Goal: Task Accomplishment & Management: Manage account settings

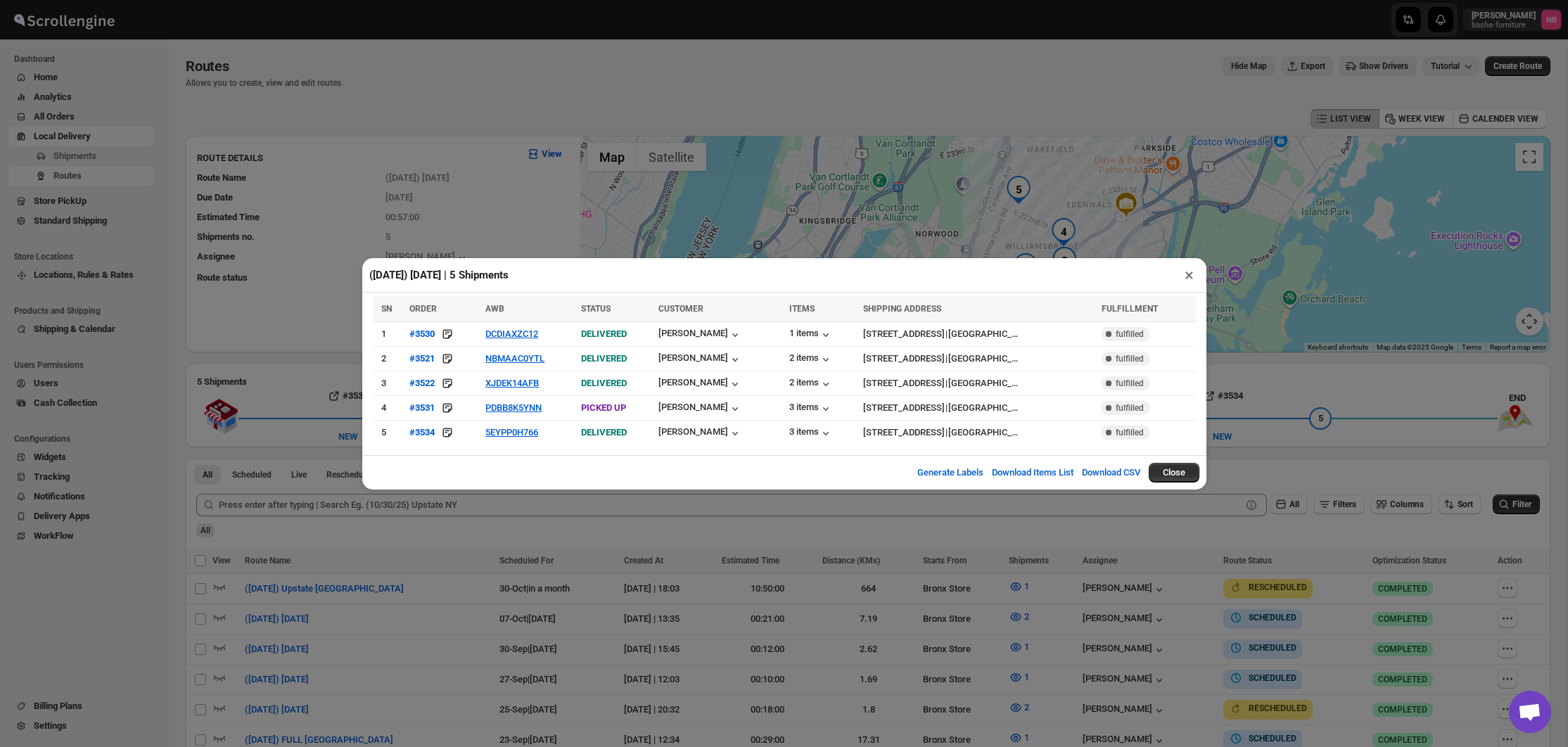
scroll to position [343, 0]
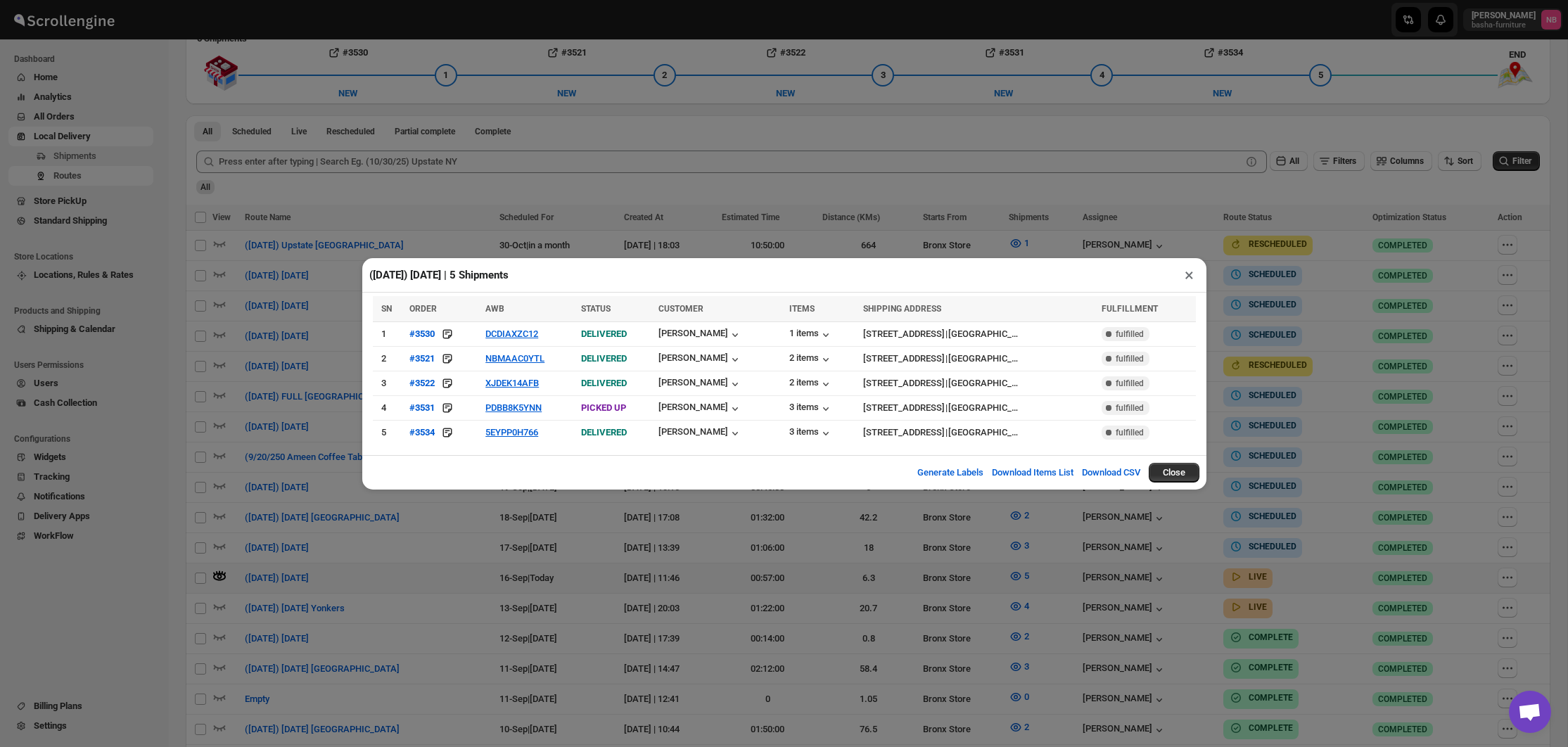
click at [1278, 321] on div "([DATE]) [DATE] | 5 Shipments × SN ORDER AWB STATUS CUSTOMER ITEMS SHIPPING ADD…" at bounding box center [784, 374] width 1568 height 747
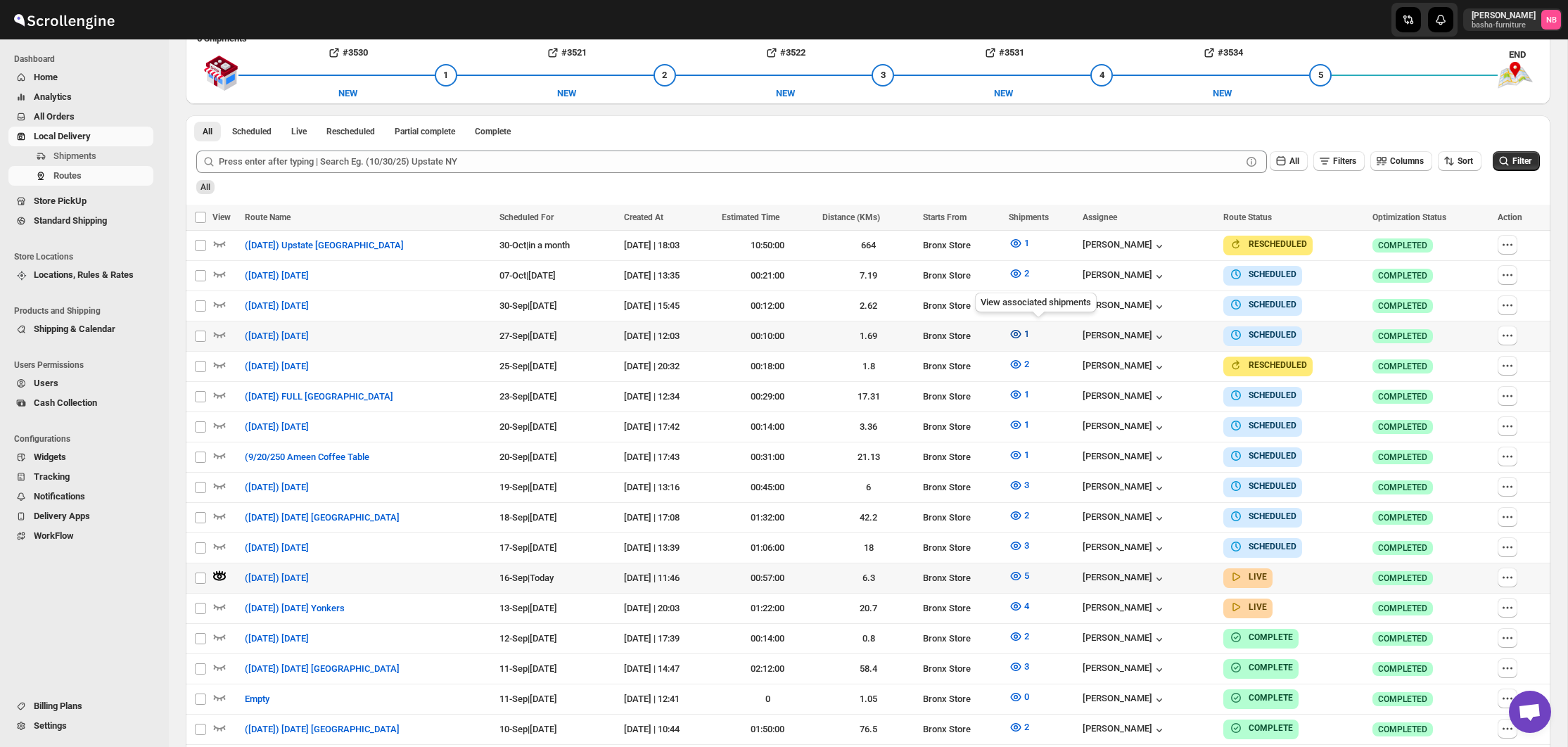
click at [1022, 334] on icon "button" at bounding box center [1015, 335] width 14 height 14
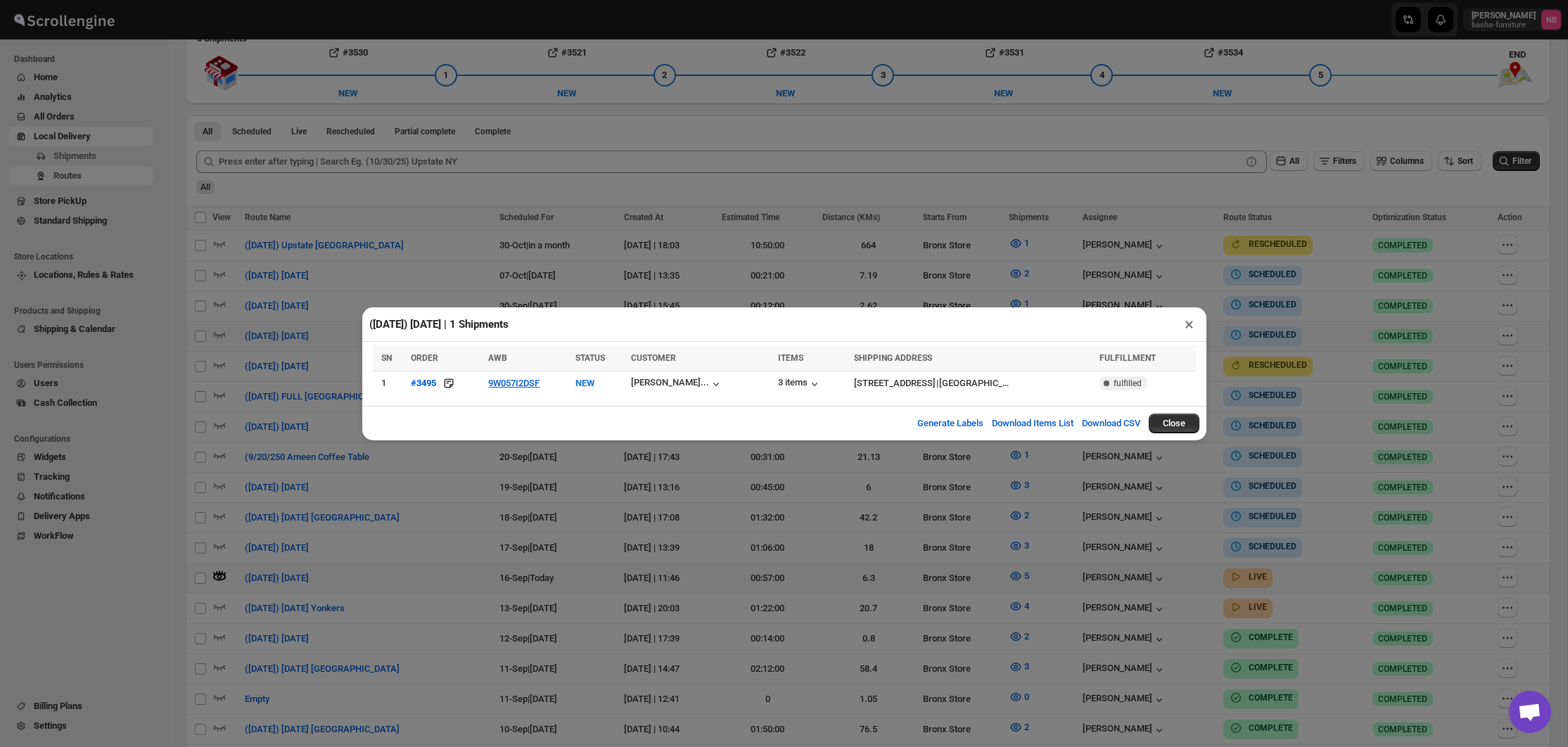
click at [507, 489] on div "([DATE]) [DATE] | 1 Shipments × SN ORDER AWB STATUS CUSTOMER ITEMS SHIPPING ADD…" at bounding box center [784, 374] width 1568 height 747
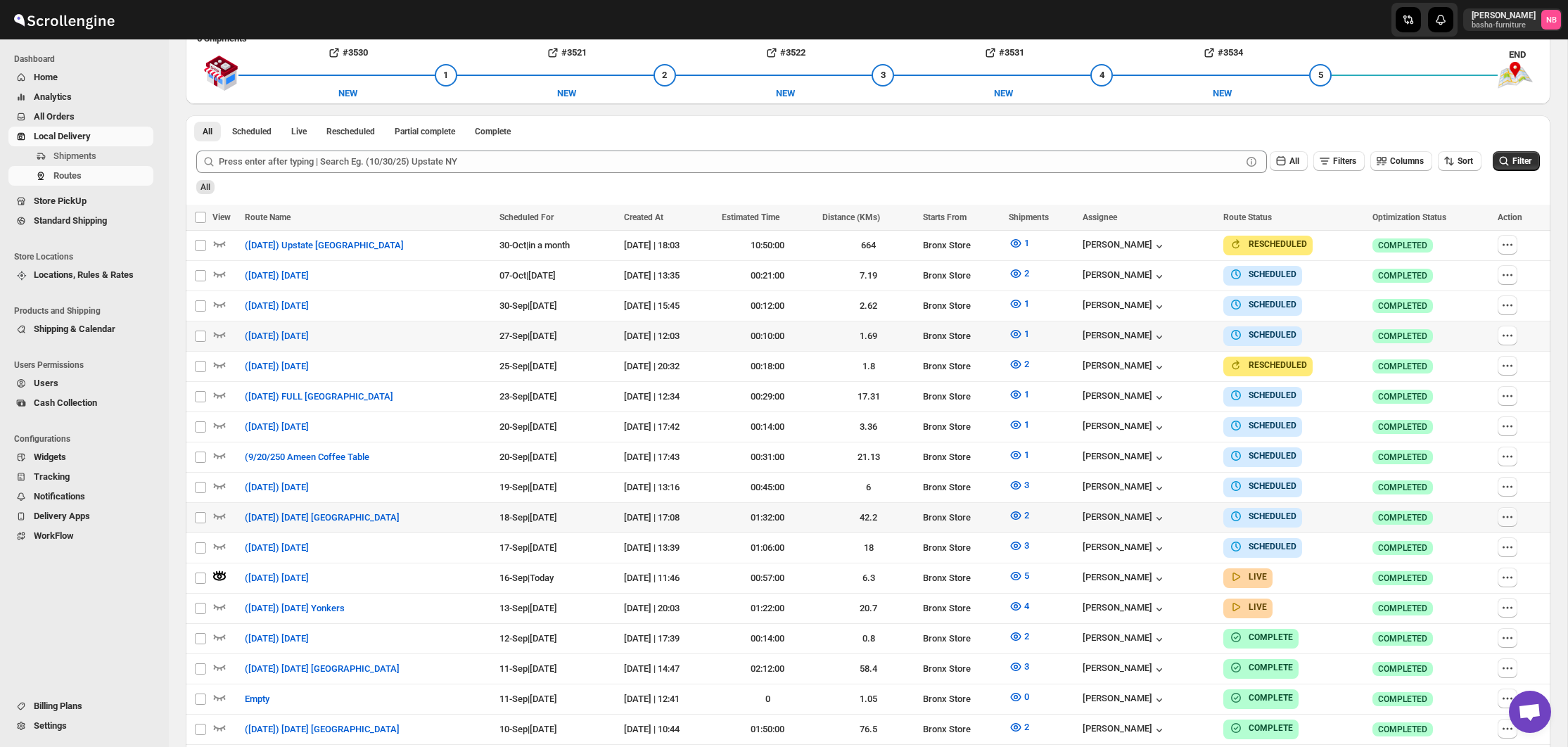
click at [1514, 512] on icon "button" at bounding box center [1507, 517] width 14 height 14
checkbox input "true"
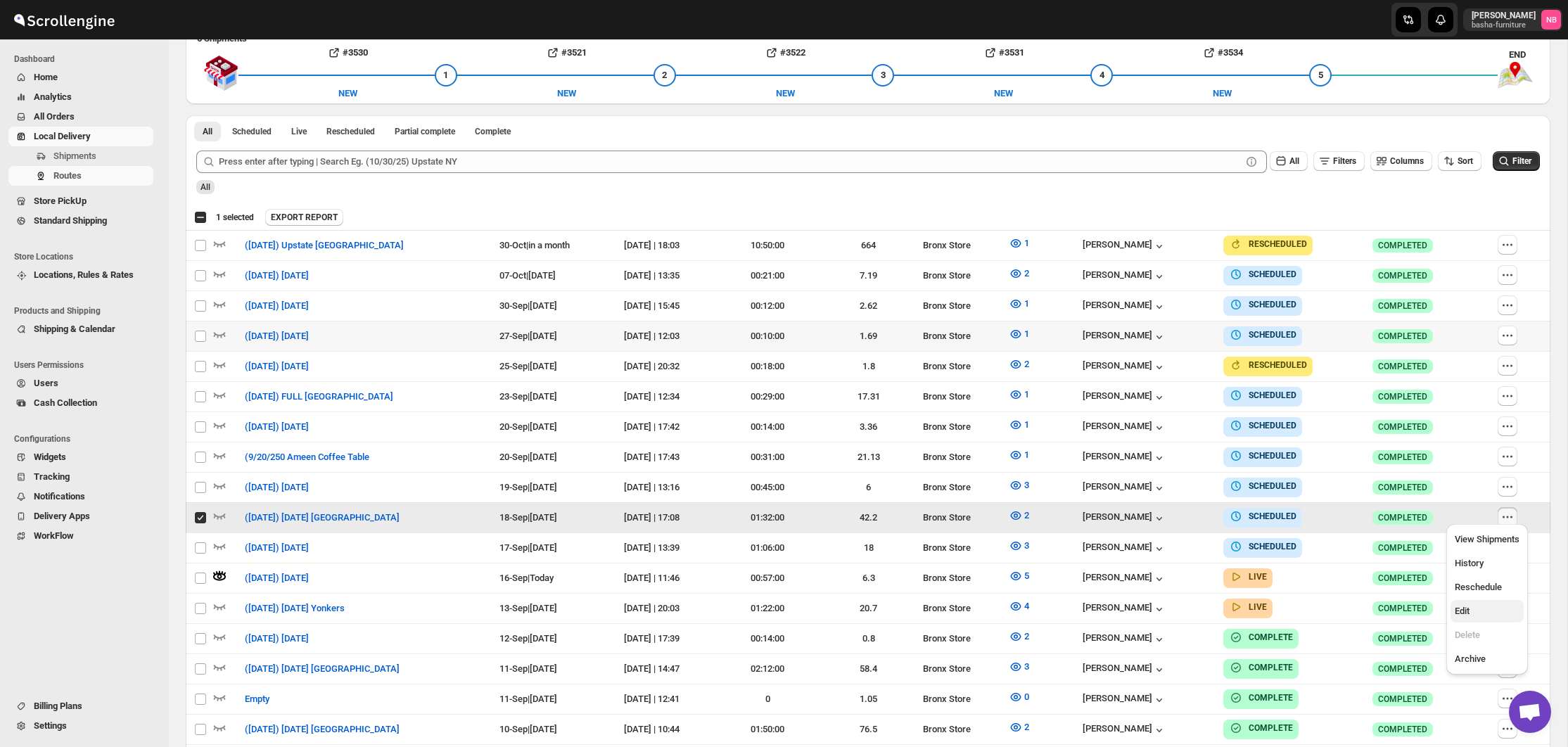
click at [1466, 607] on span "Edit" at bounding box center [1461, 611] width 15 height 11
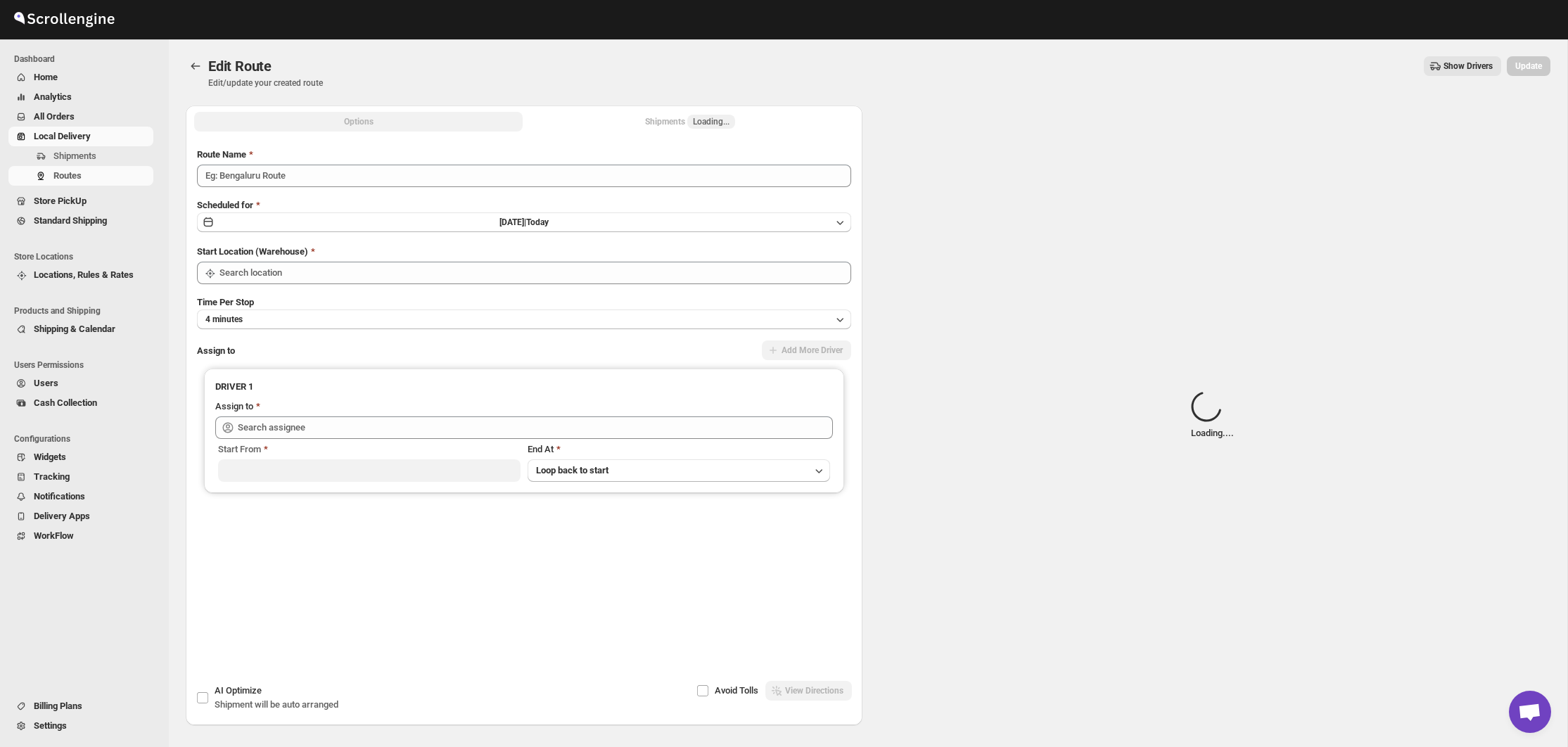
type input "([DATE]) [DATE] [GEOGRAPHIC_DATA]"
type input "Bronx Store"
type input "[PERSON_NAME] ([EMAIL_ADDRESS][DOMAIN_NAME])"
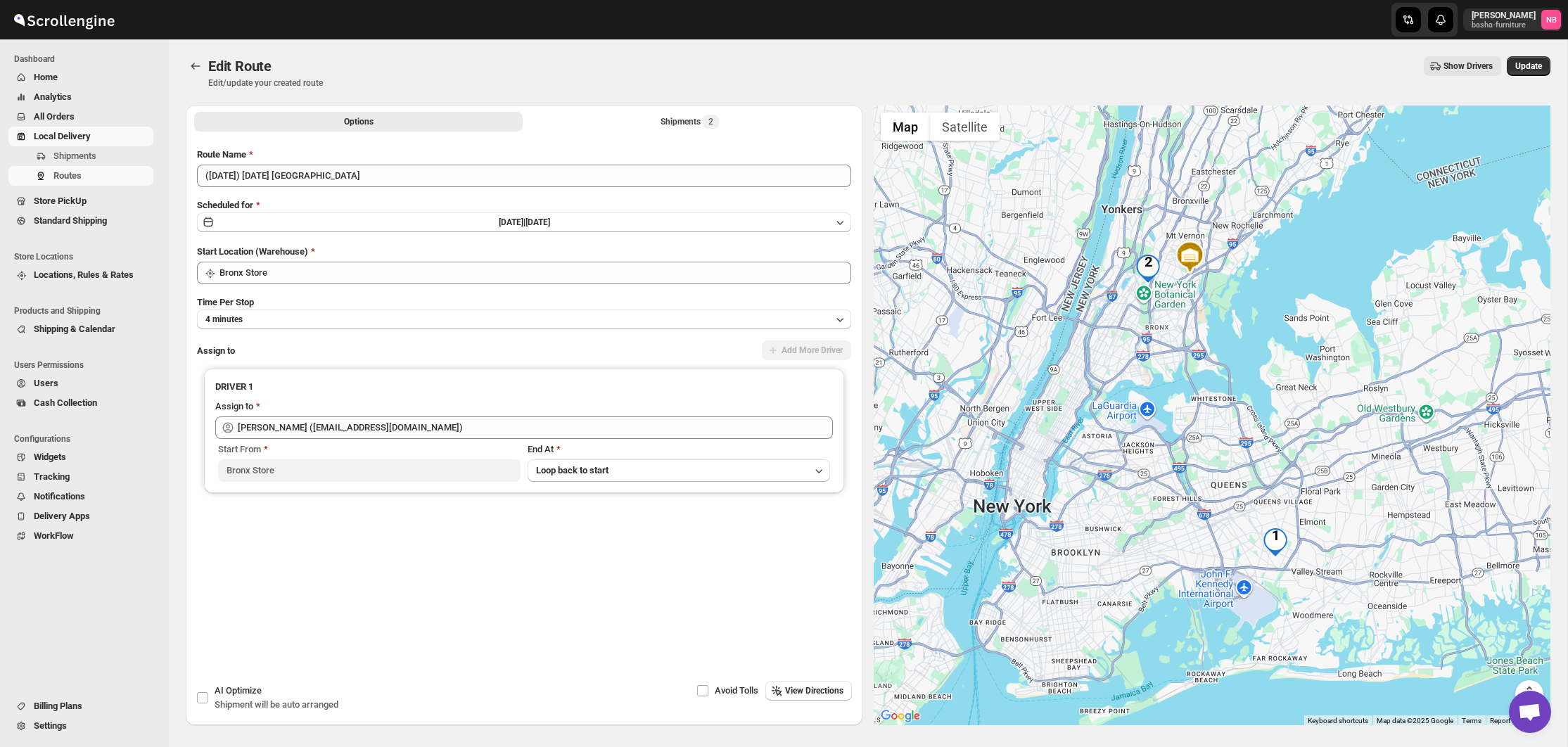
click at [673, 108] on div "Options Shipments 2 More views Options Shipments 2 More views" at bounding box center [524, 121] width 676 height 31
click at [676, 120] on div "Shipments 2" at bounding box center [689, 122] width 58 height 14
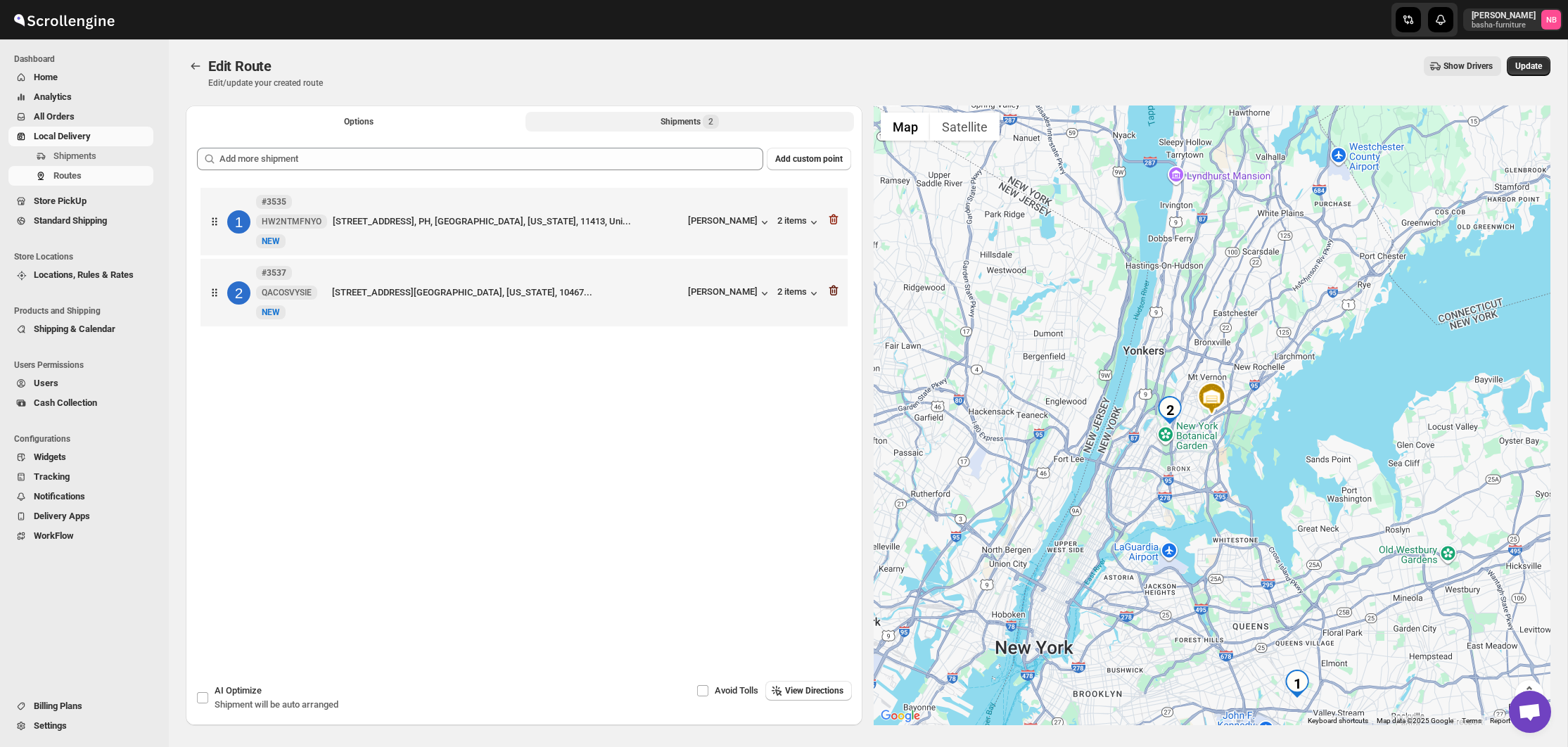
click at [830, 294] on icon "button" at bounding box center [833, 291] width 14 height 14
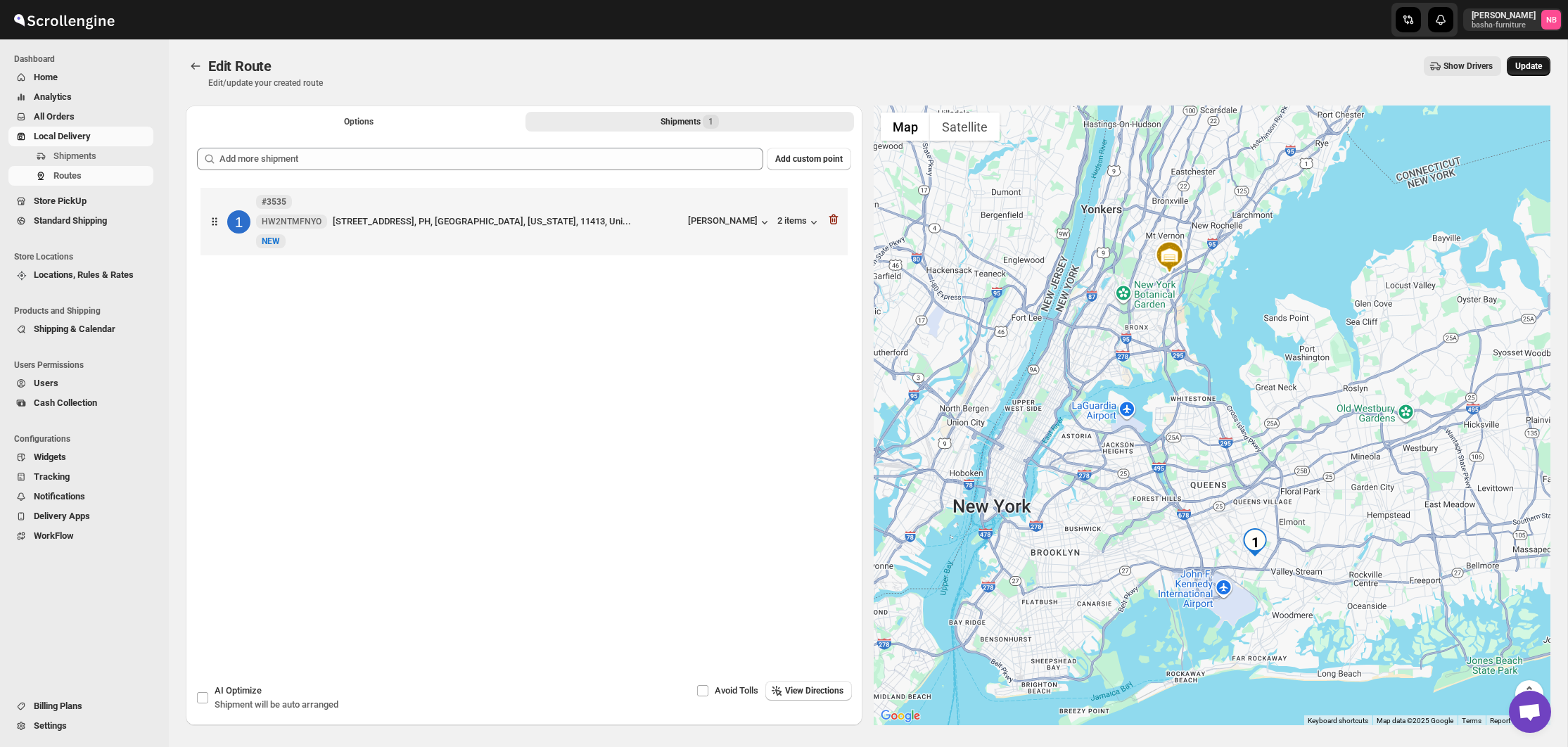
click at [1537, 67] on span "Update" at bounding box center [1528, 66] width 26 height 11
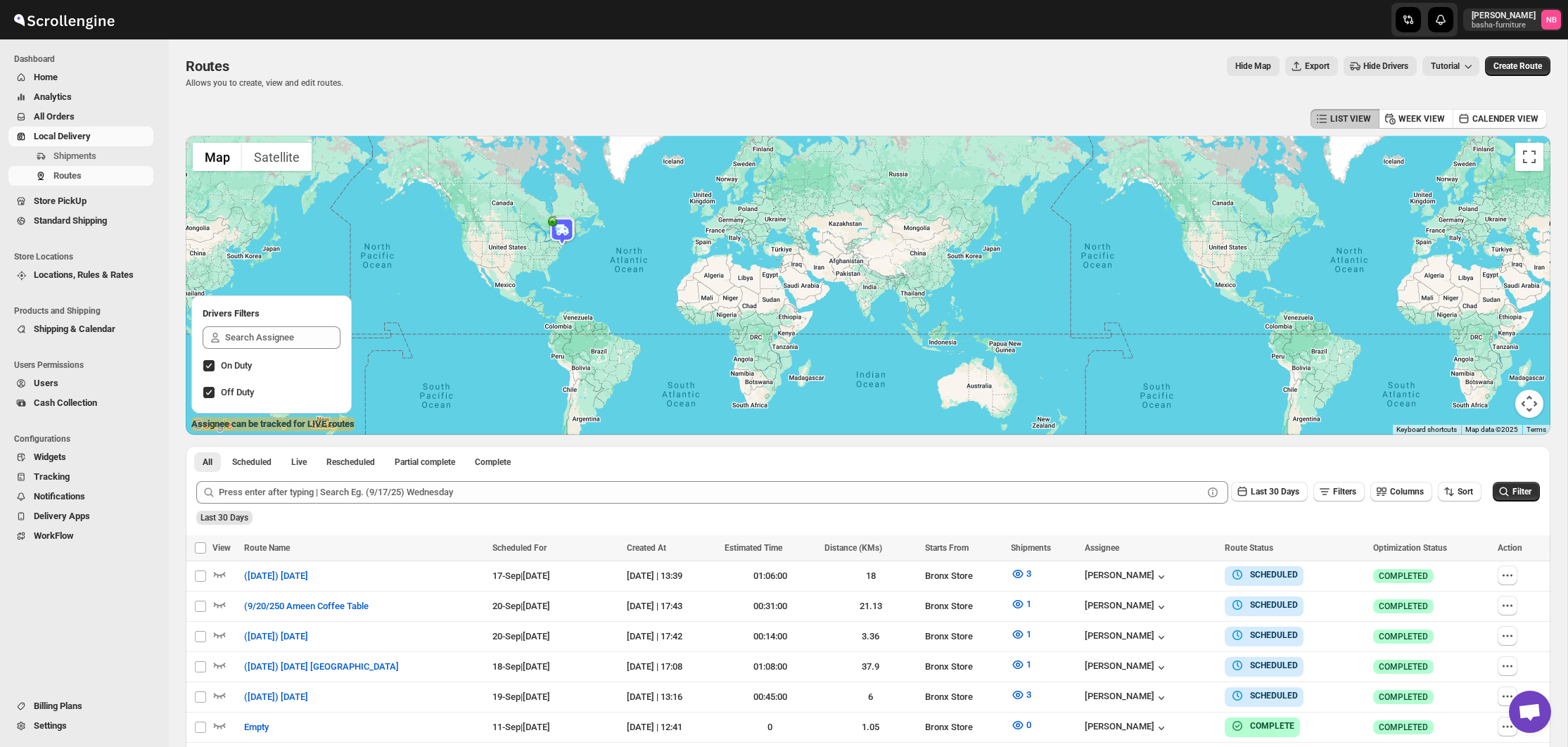
click at [65, 112] on span "All Orders" at bounding box center [54, 117] width 41 height 11
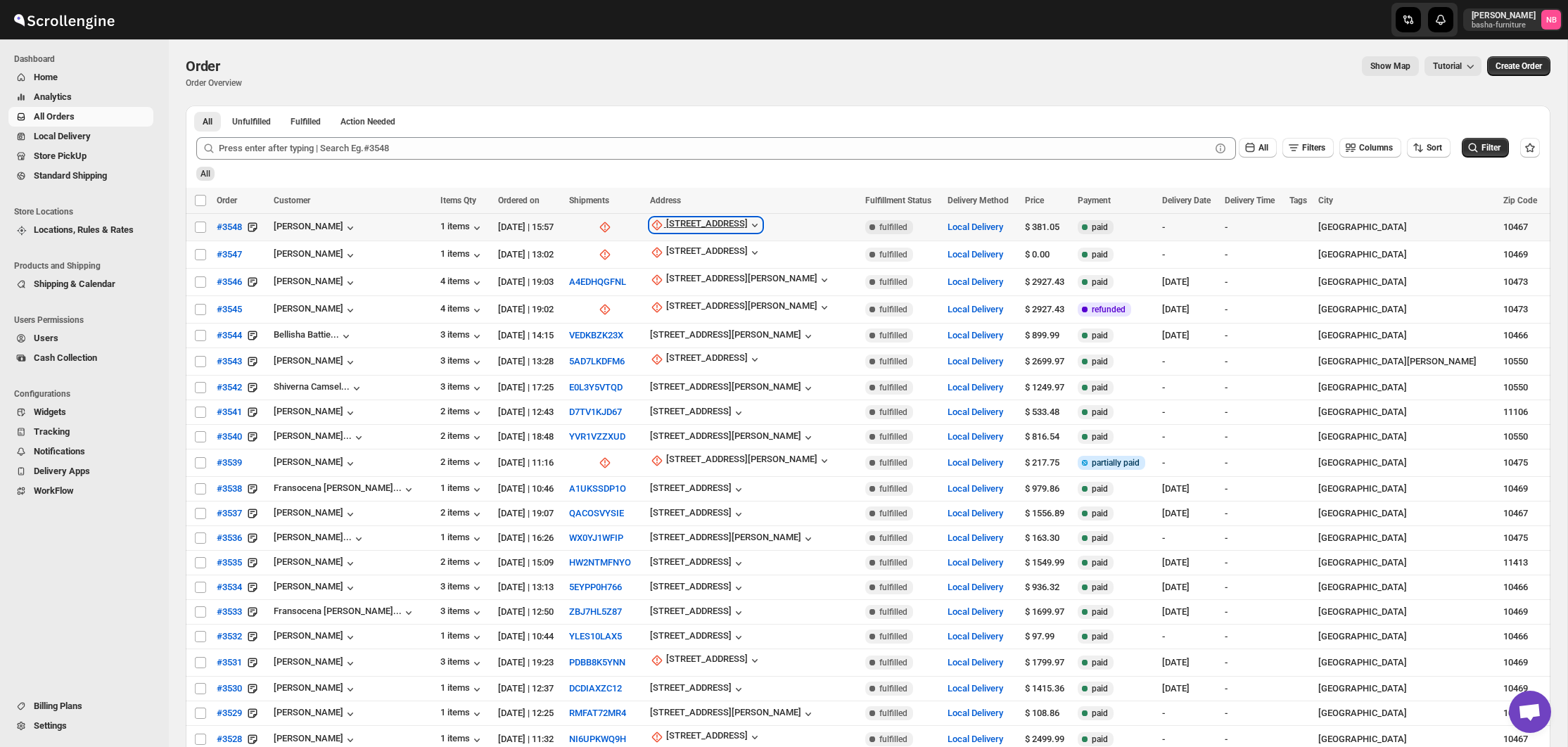
drag, startPoint x: 705, startPoint y: 223, endPoint x: 701, endPoint y: 228, distance: 6.4
click at [705, 223] on div "[STREET_ADDRESS]" at bounding box center [707, 225] width 82 height 14
click at [694, 306] on span "Update manually" at bounding box center [719, 302] width 74 height 14
select select "US"
select select "[US_STATE]"
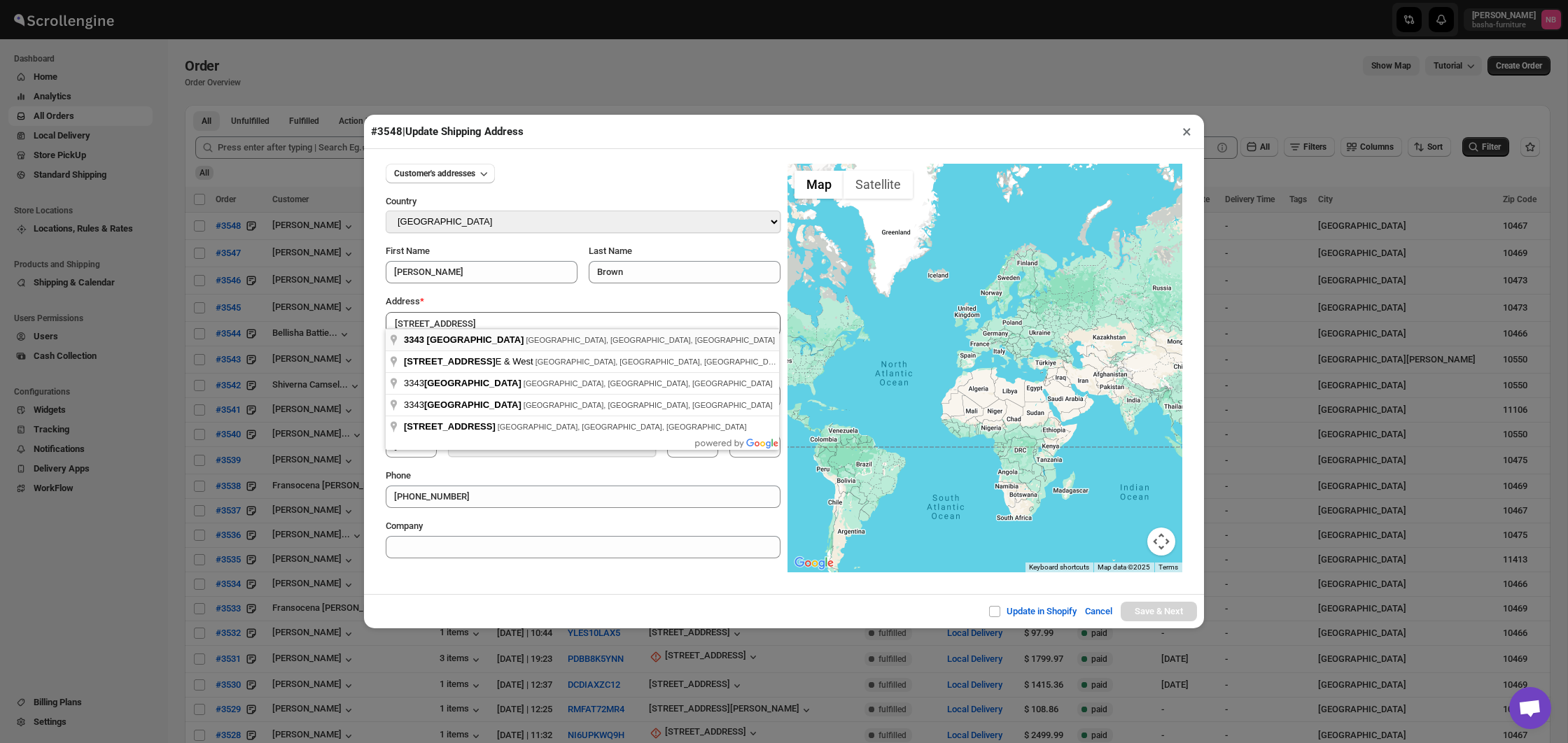
type input "[STREET_ADDRESS]"
drag, startPoint x: 541, startPoint y: 340, endPoint x: 670, endPoint y: 420, distance: 151.8
type input "[GEOGRAPHIC_DATA]"
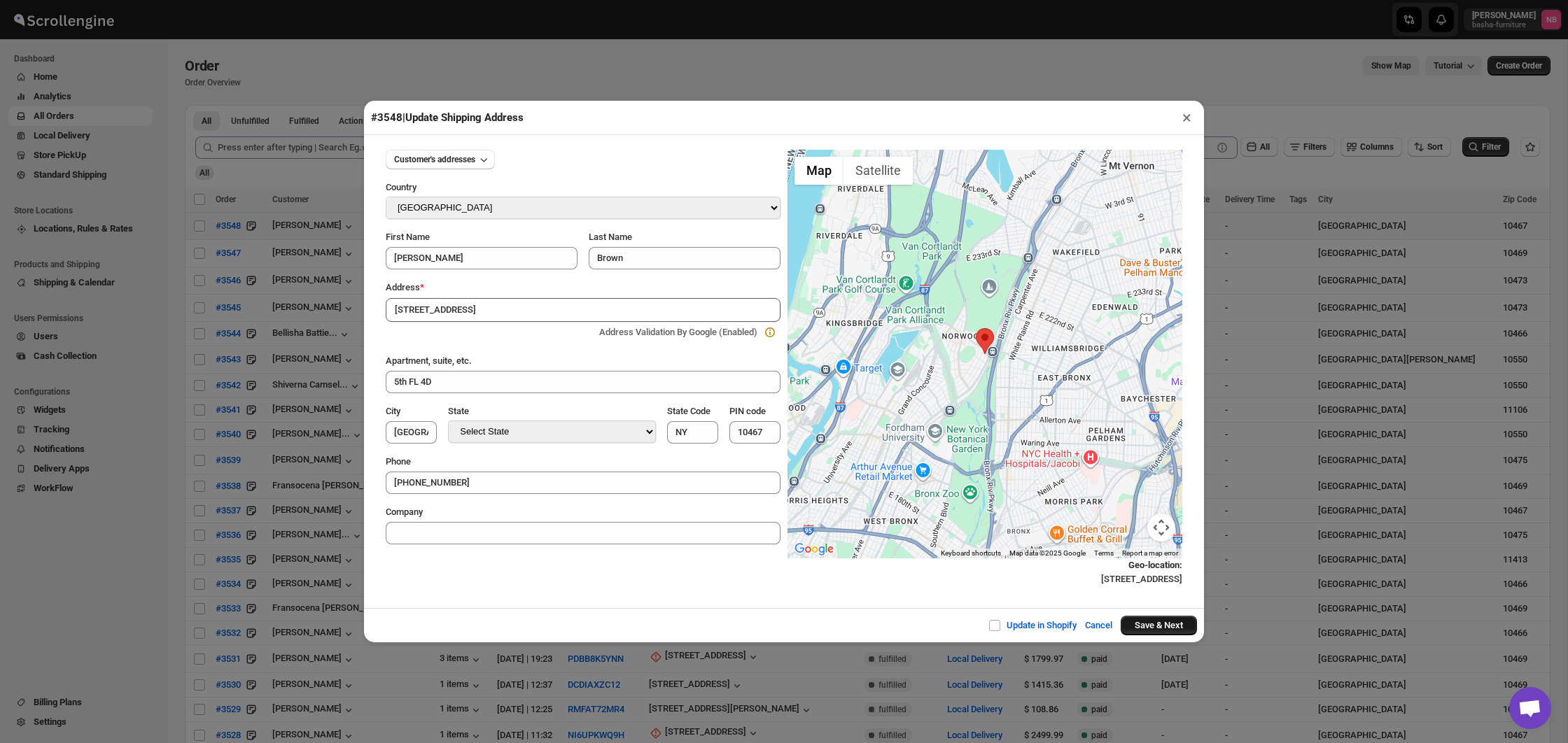
click at [1159, 623] on button "Save & Next" at bounding box center [1159, 625] width 76 height 19
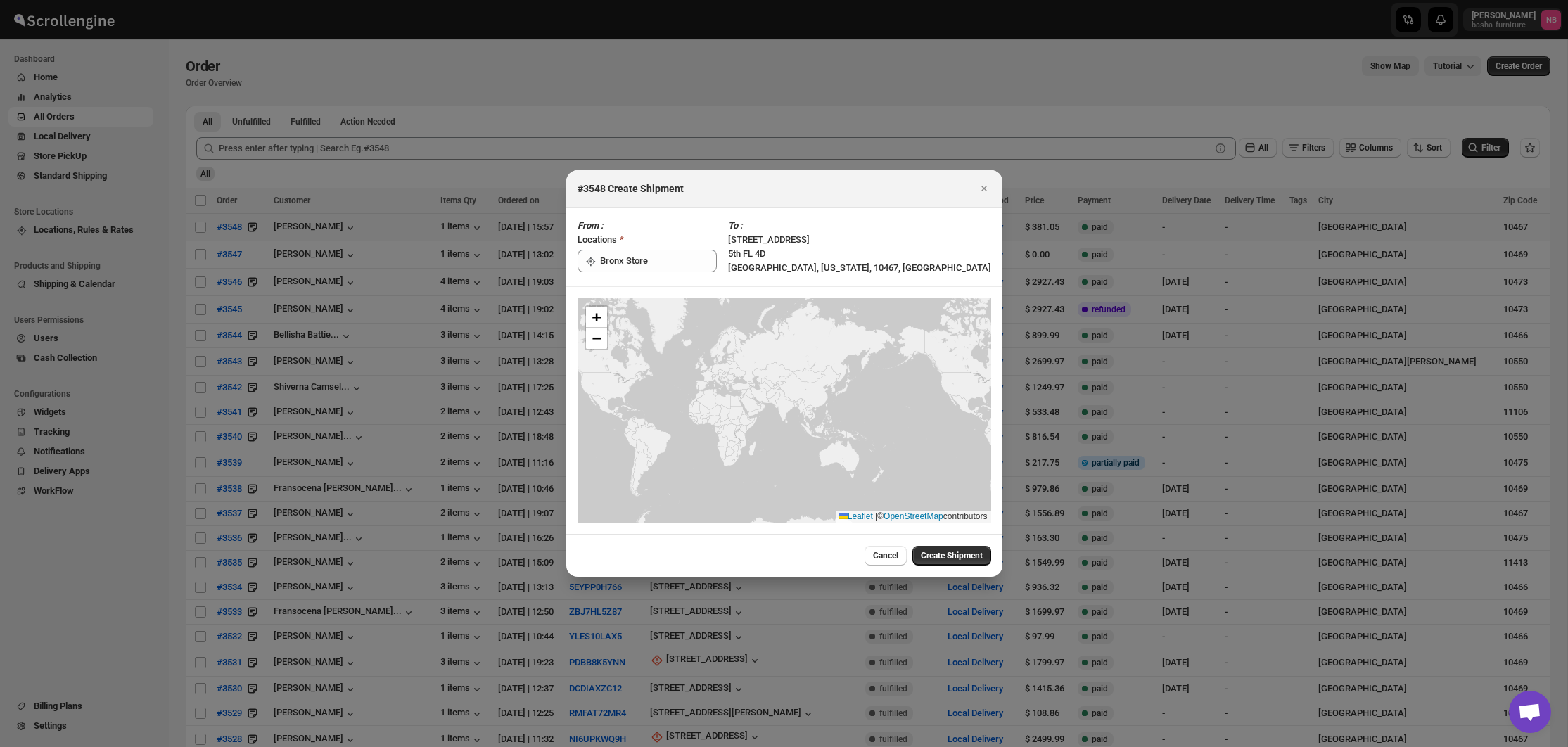
drag, startPoint x: 939, startPoint y: 558, endPoint x: 882, endPoint y: 508, distance: 75.8
click at [939, 558] on span "Create Shipment" at bounding box center [951, 556] width 62 height 11
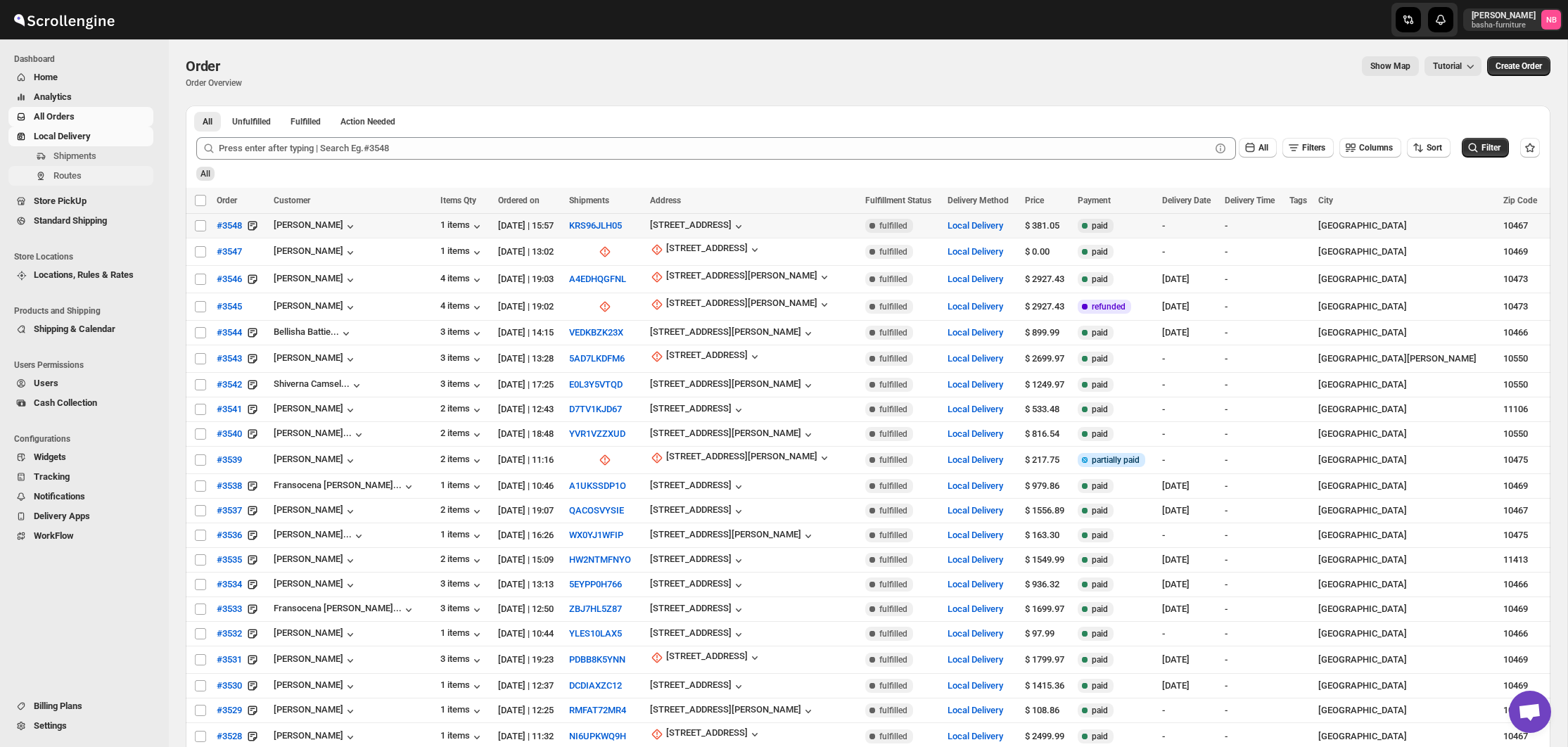
click at [78, 170] on span "Routes" at bounding box center [102, 176] width 97 height 14
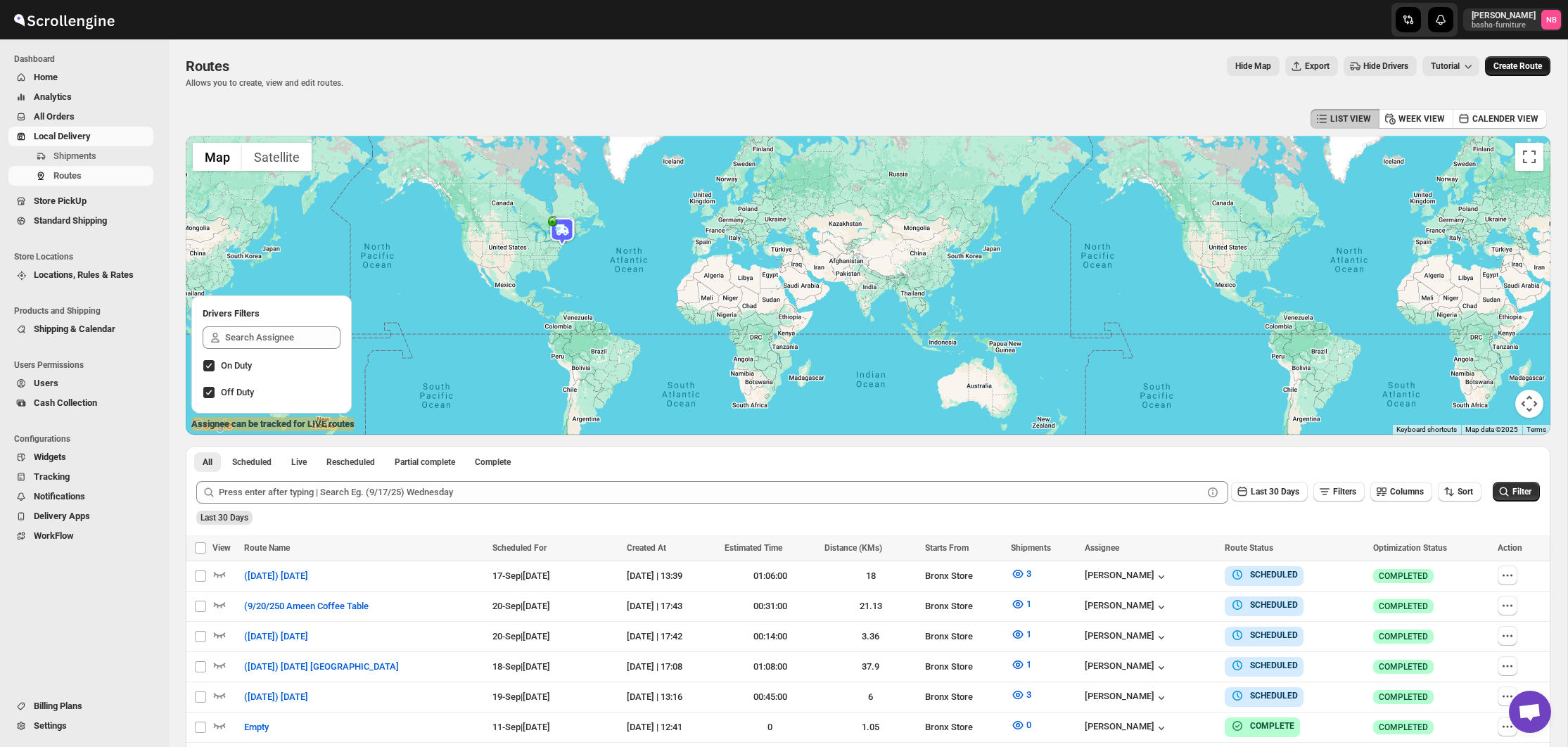
click at [1517, 67] on span "Create Route" at bounding box center [1517, 66] width 48 height 11
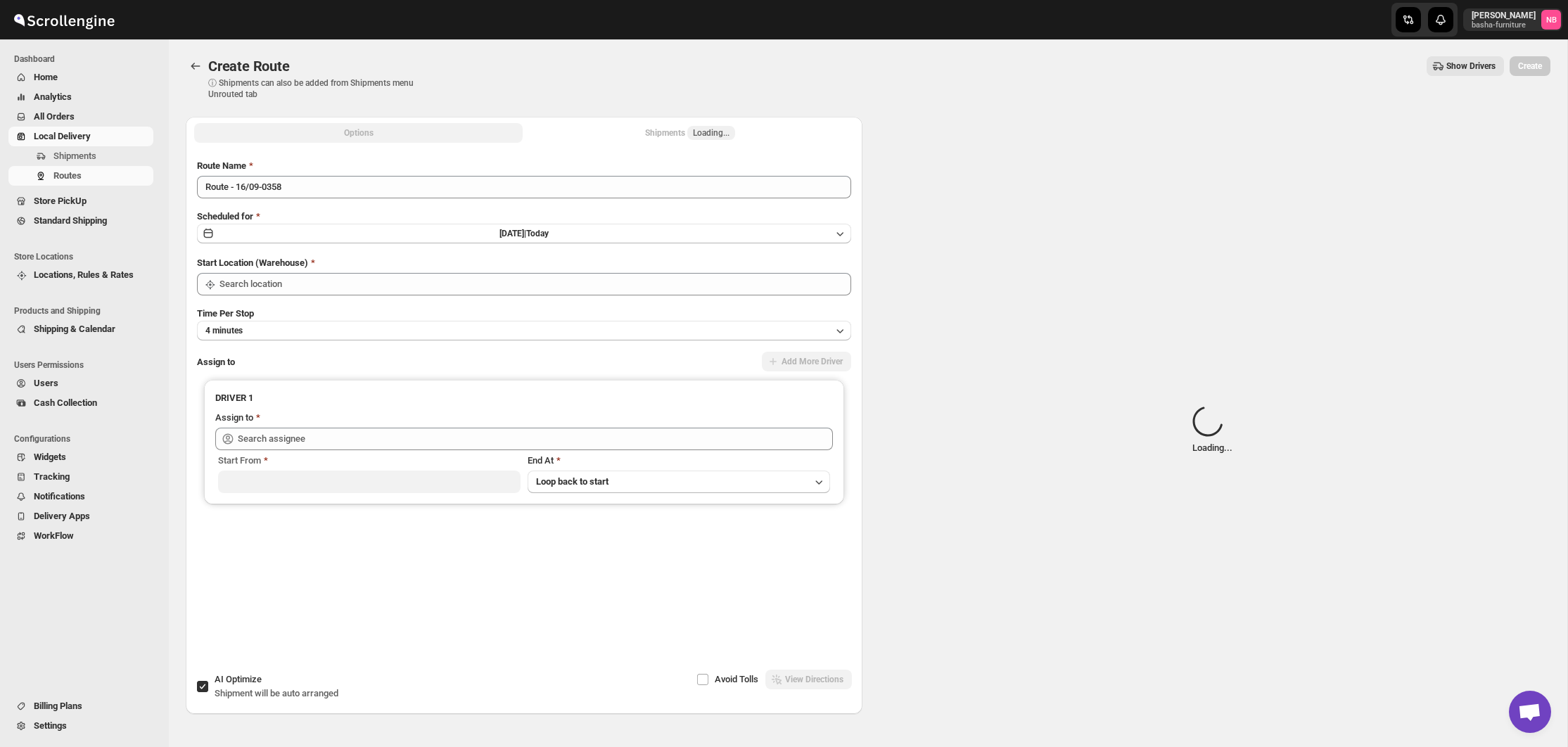
type input "Not Available"
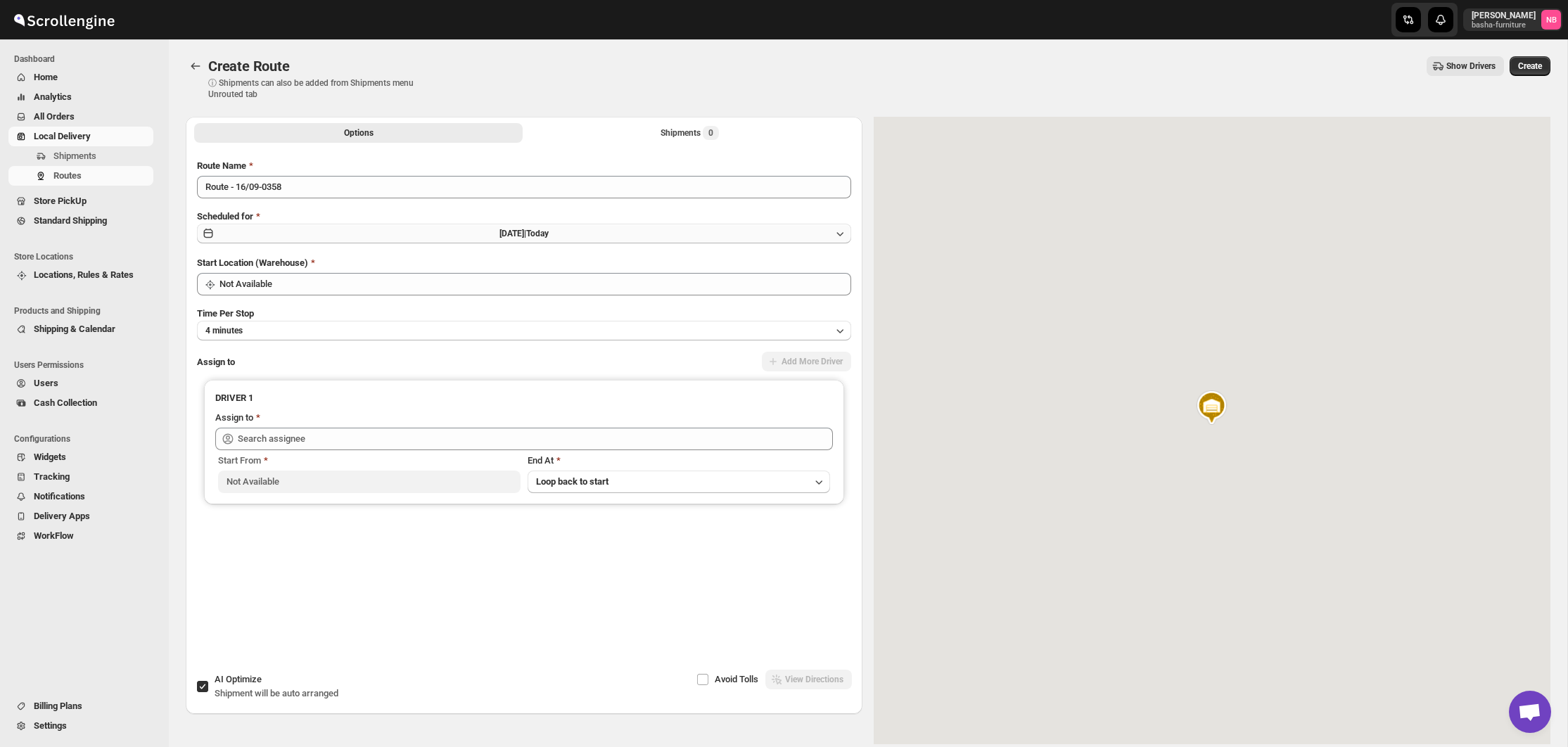
click at [588, 235] on button "[DATE] | [DATE]" at bounding box center [524, 233] width 654 height 19
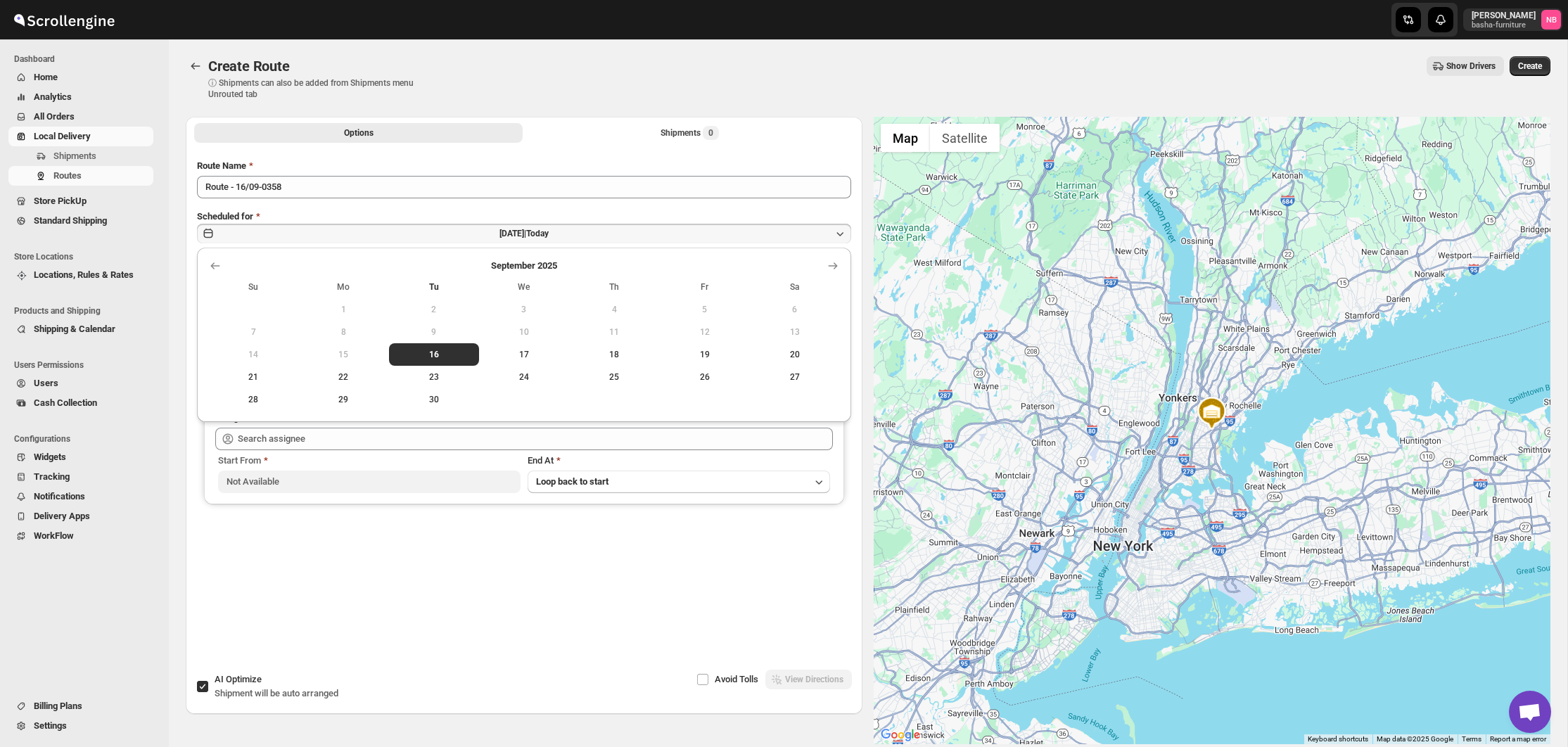
drag, startPoint x: 707, startPoint y: 350, endPoint x: 690, endPoint y: 322, distance: 32.8
click at [707, 350] on span "19" at bounding box center [704, 355] width 79 height 11
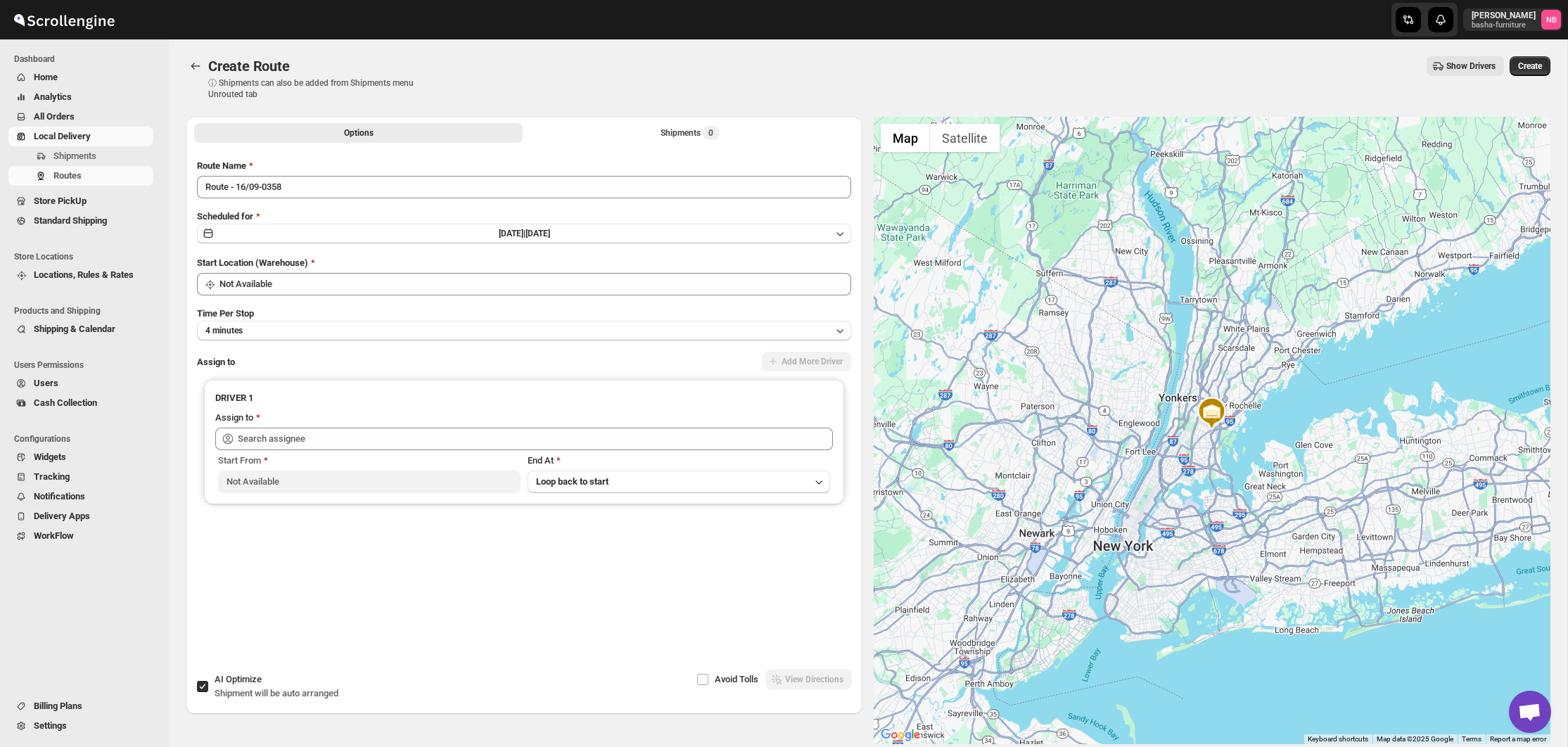
click at [560, 242] on button "[DATE] | [DATE]" at bounding box center [524, 233] width 654 height 19
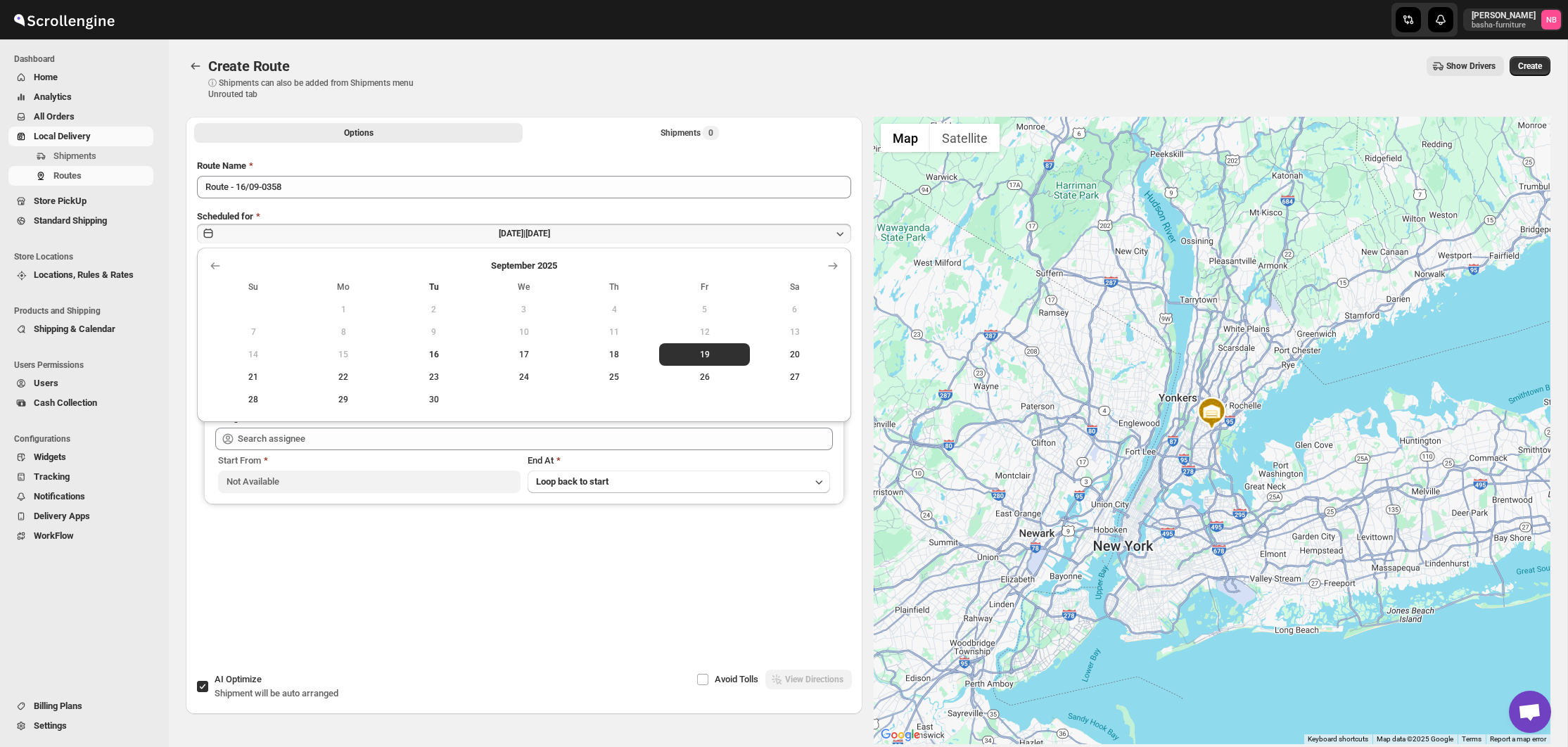
drag, startPoint x: 694, startPoint y: 371, endPoint x: 689, endPoint y: 365, distance: 7.8
click at [694, 371] on span "26" at bounding box center [704, 377] width 79 height 11
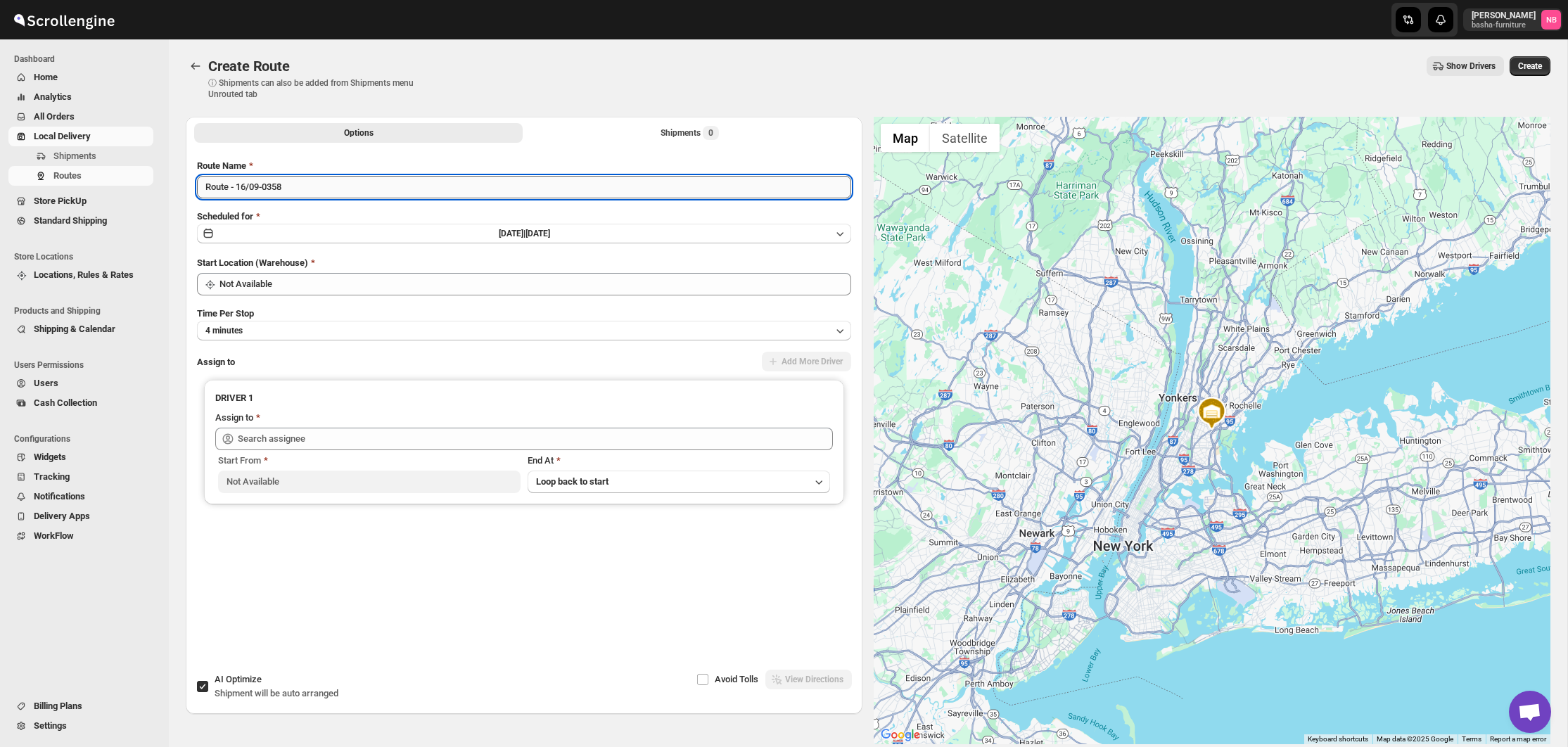
click at [464, 181] on input "Route - 16/09-0358" at bounding box center [524, 187] width 654 height 23
type input "([DATE]) [DATE]"
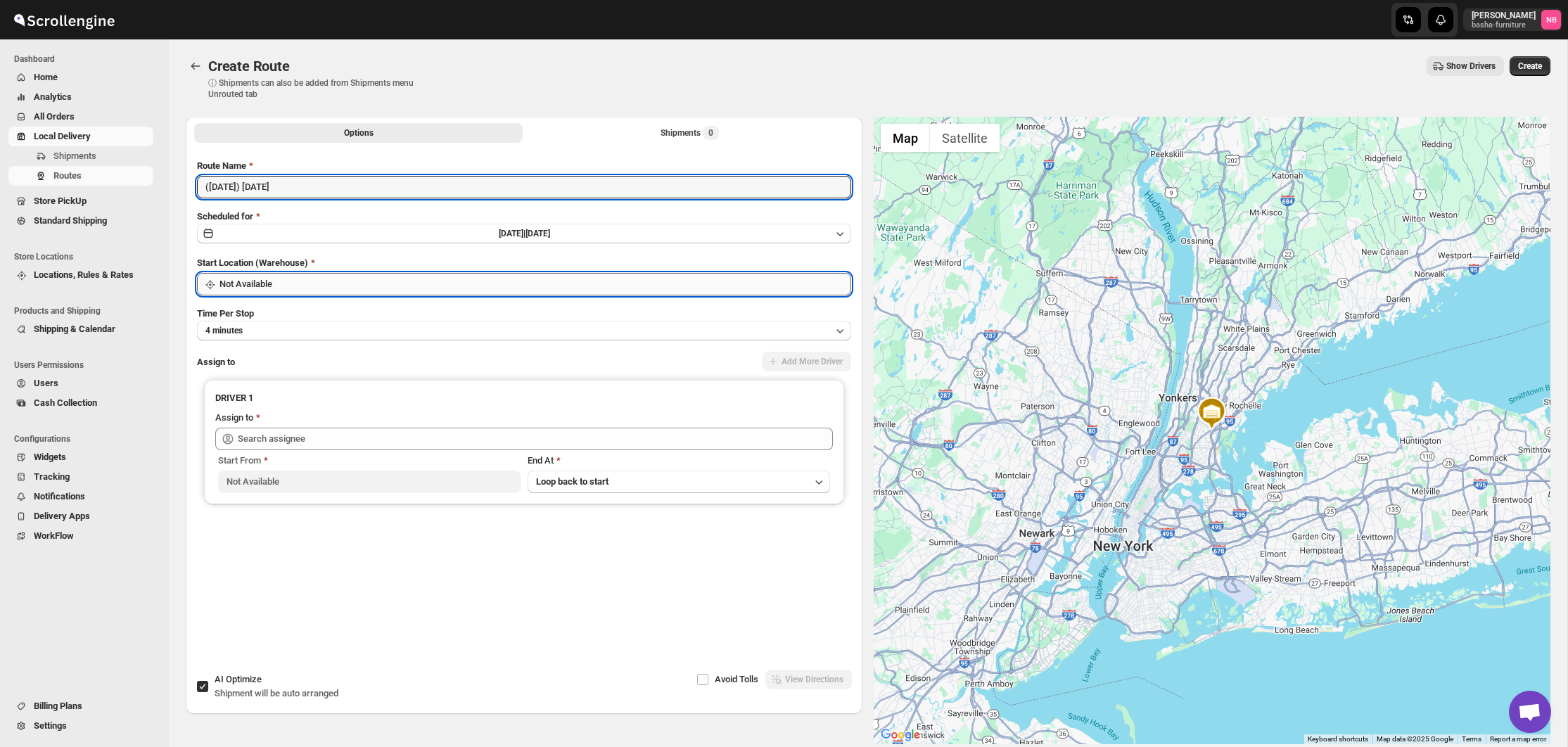
drag, startPoint x: 386, startPoint y: 285, endPoint x: 378, endPoint y: 293, distance: 11.3
click at [386, 285] on input "Not Available" at bounding box center [535, 284] width 631 height 23
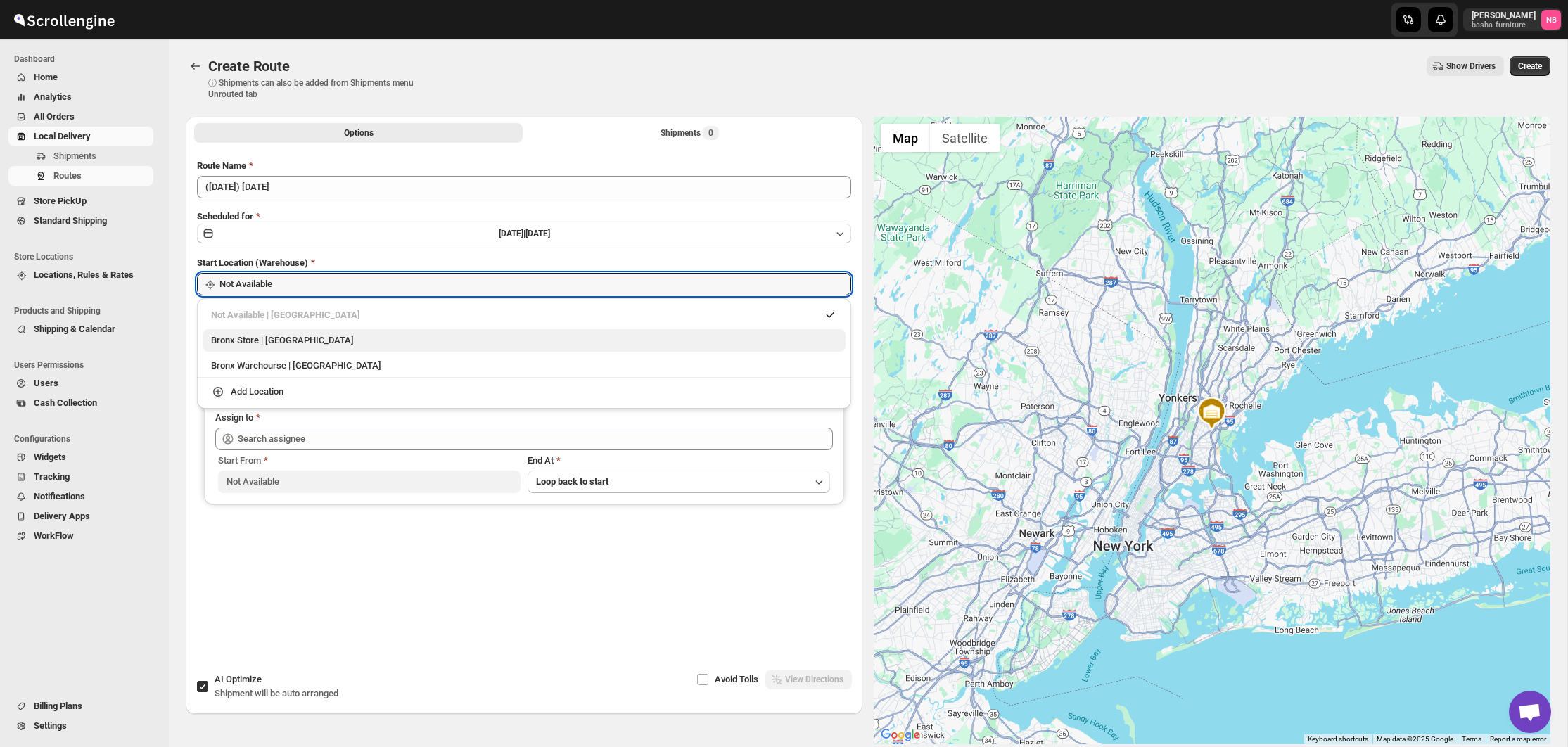
click at [362, 337] on div "Bronx Store | [GEOGRAPHIC_DATA]" at bounding box center [524, 341] width 626 height 14
type input "Bronx Store"
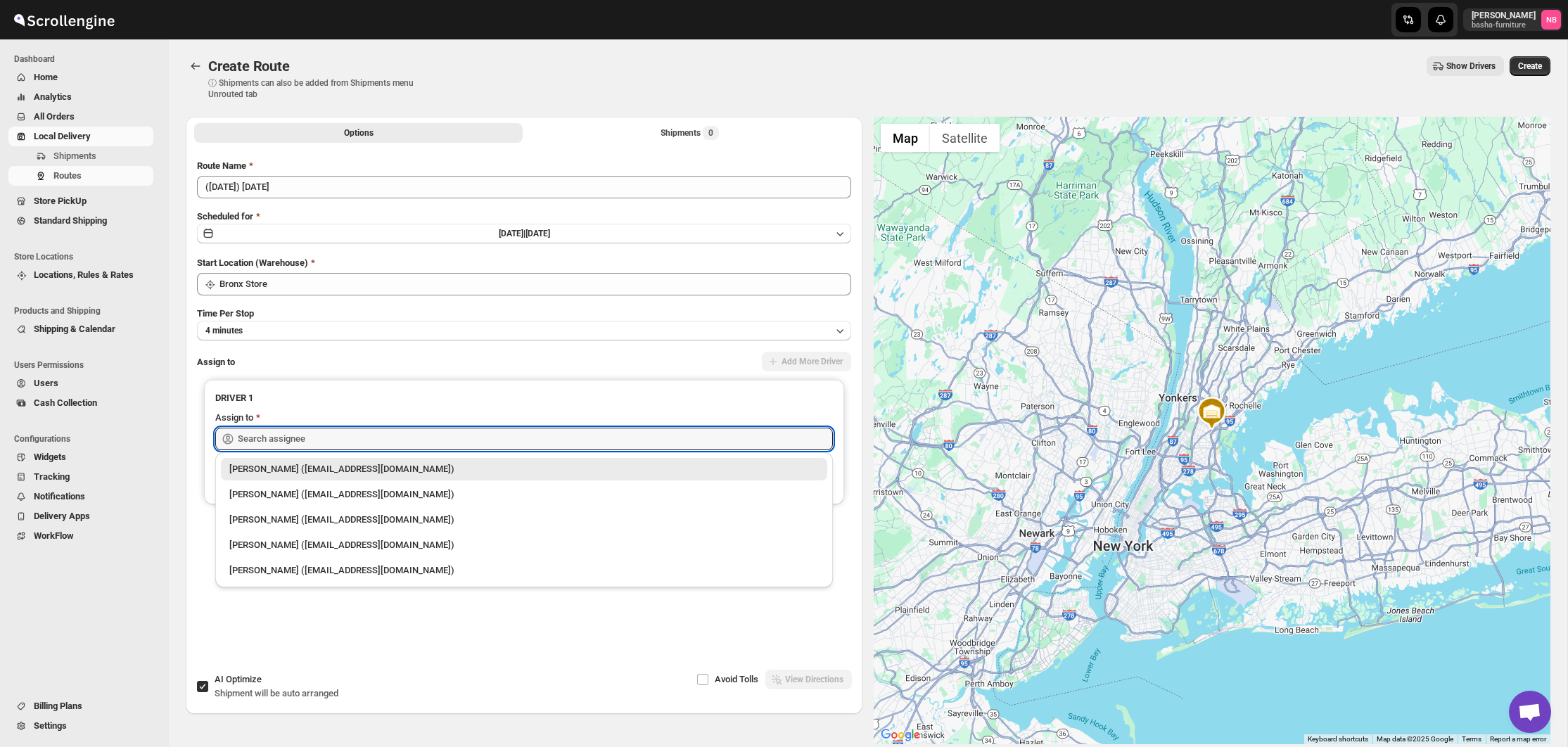
drag, startPoint x: 337, startPoint y: 446, endPoint x: 327, endPoint y: 475, distance: 30.7
click at [337, 446] on input "text" at bounding box center [535, 439] width 595 height 23
click at [325, 480] on li "[PERSON_NAME] ([EMAIL_ADDRESS][DOMAIN_NAME])" at bounding box center [524, 493] width 617 height 25
type input "[PERSON_NAME] ([EMAIL_ADDRESS][DOMAIN_NAME])"
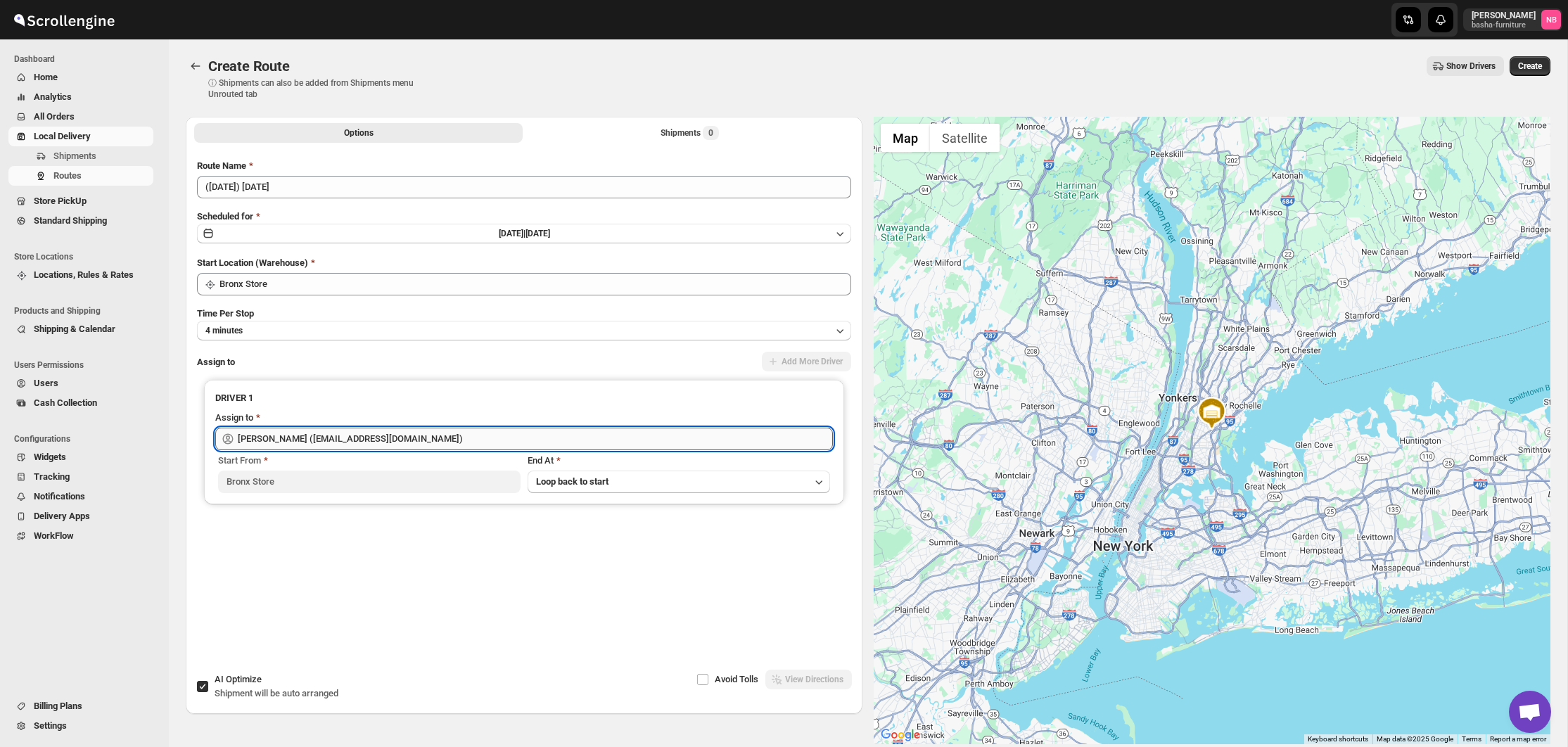
click at [348, 441] on input "[PERSON_NAME] ([EMAIL_ADDRESS][DOMAIN_NAME])" at bounding box center [535, 439] width 595 height 23
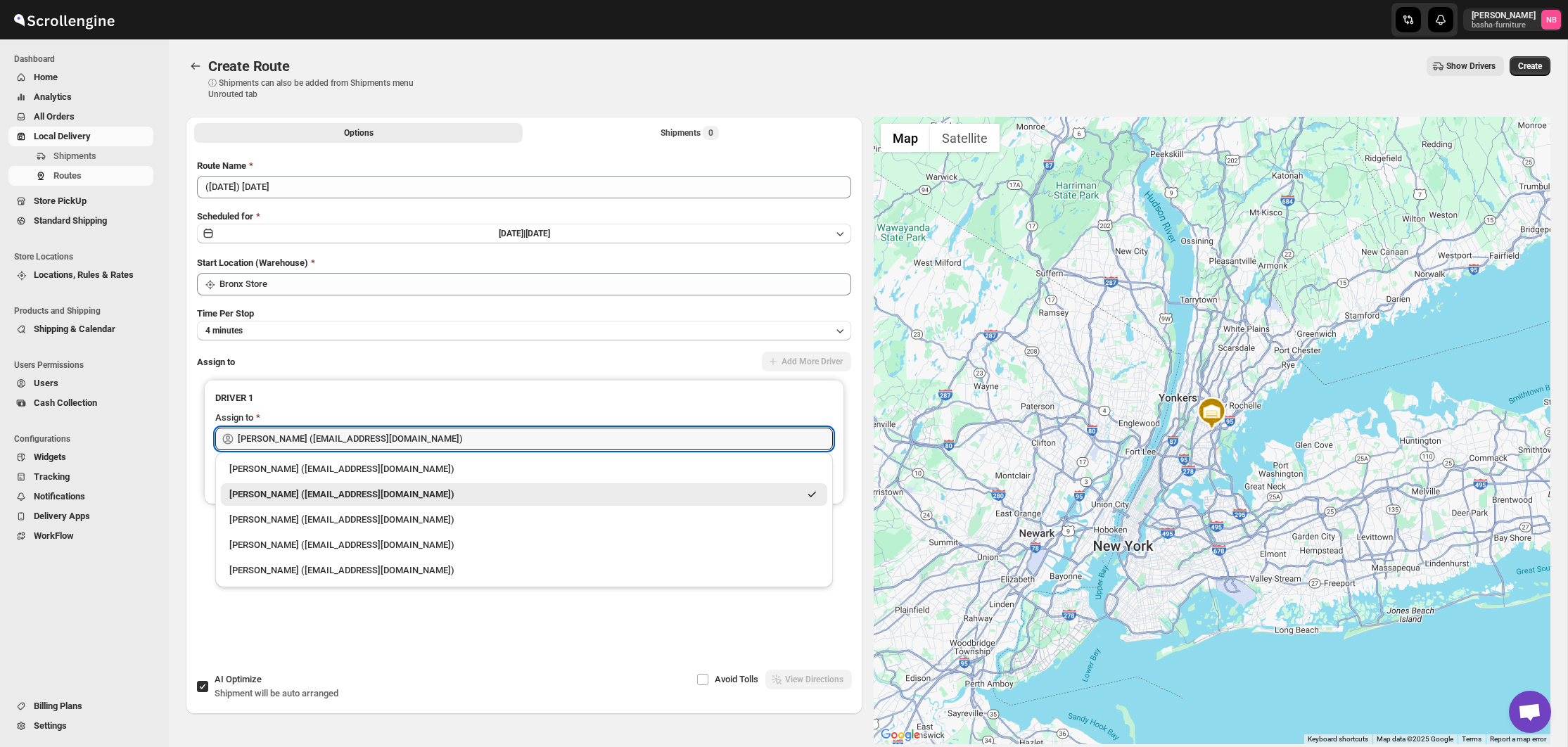
click at [328, 489] on div "[PERSON_NAME] ([EMAIL_ADDRESS][DOMAIN_NAME])" at bounding box center [514, 494] width 570 height 14
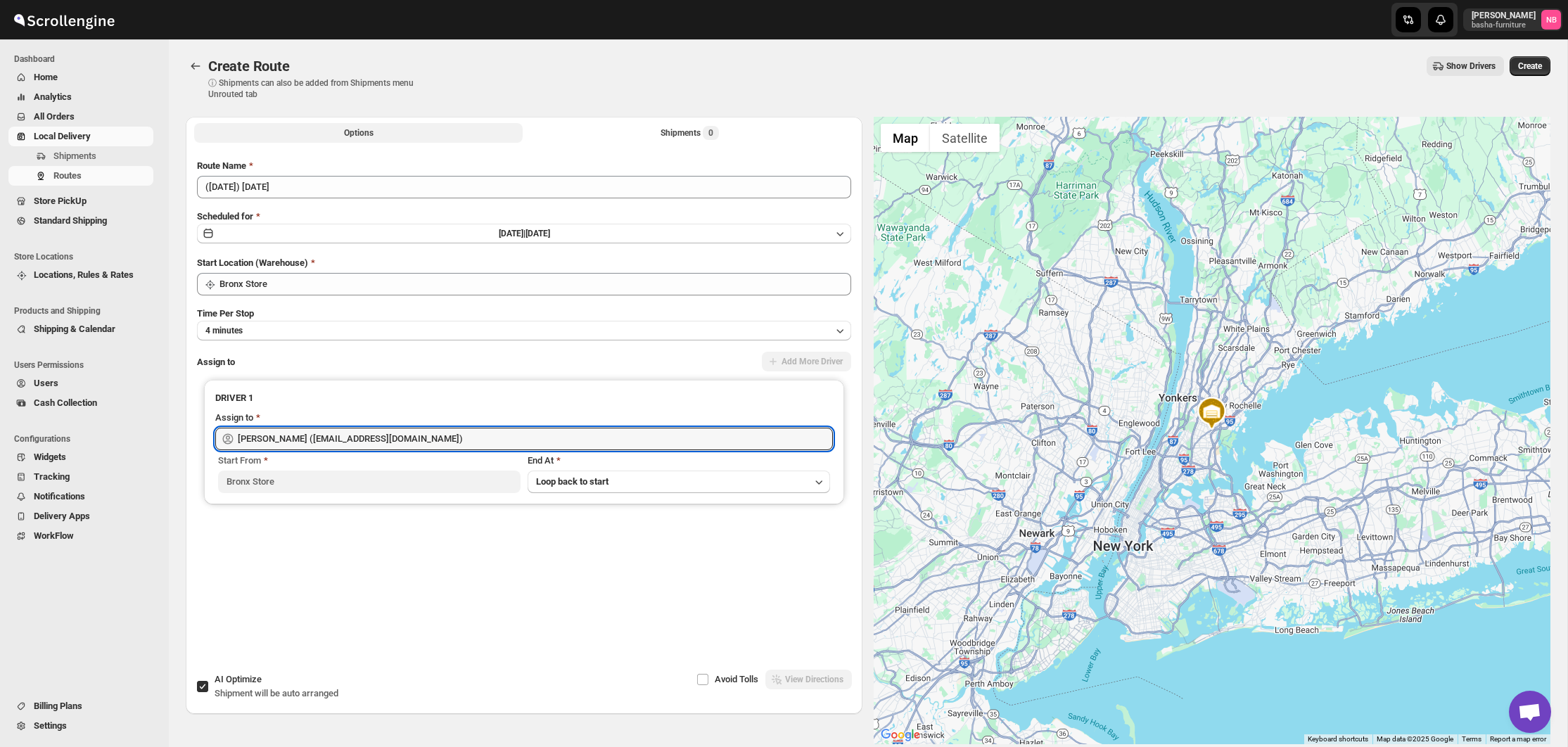
drag, startPoint x: 648, startPoint y: 134, endPoint x: 636, endPoint y: 147, distance: 17.7
click at [648, 134] on button "Shipments 0" at bounding box center [689, 133] width 328 height 19
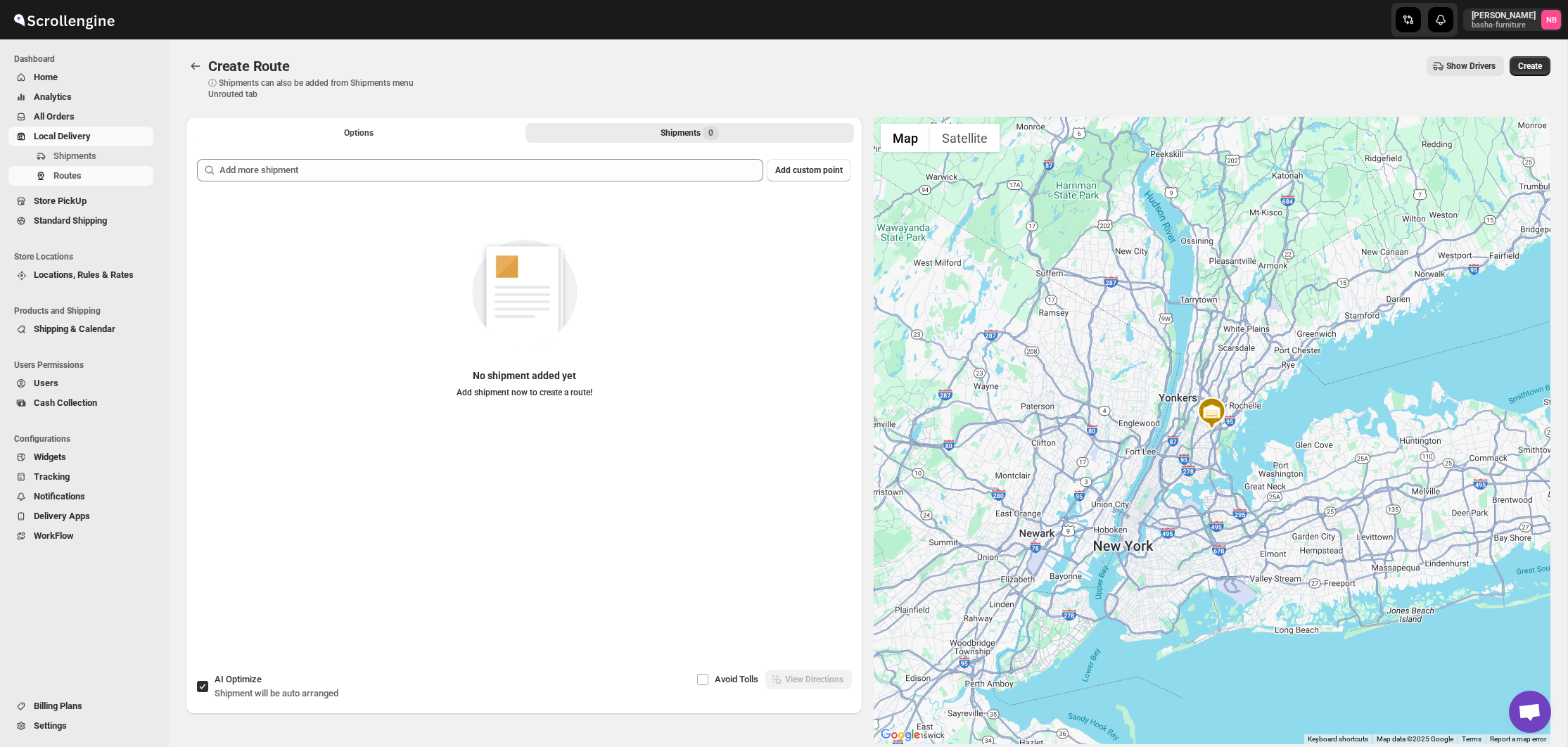
click at [627, 155] on div "Add custom point No shipment added yet Add shipment now to create a route!" at bounding box center [524, 391] width 676 height 487
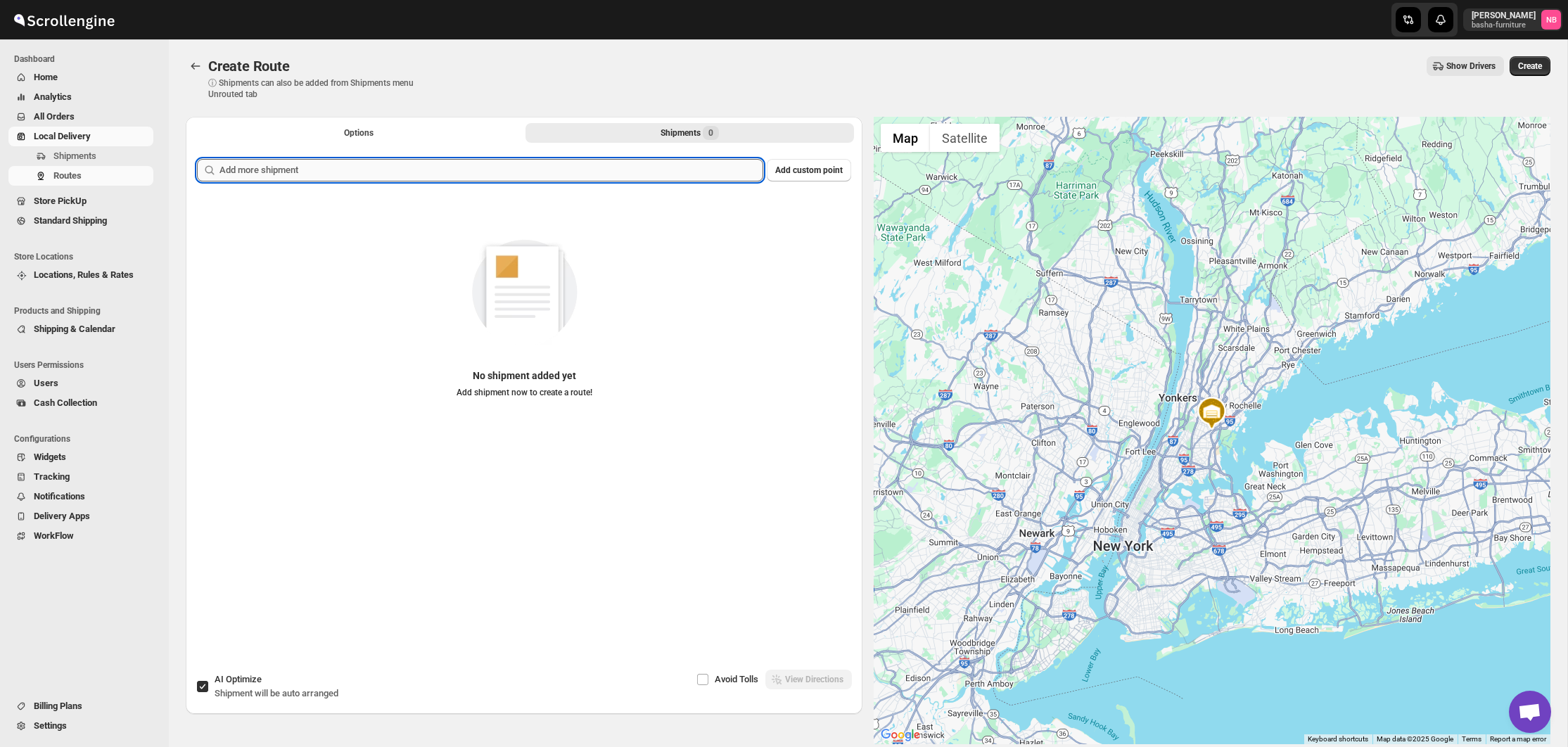
click at [621, 168] on input "text" at bounding box center [492, 170] width 544 height 23
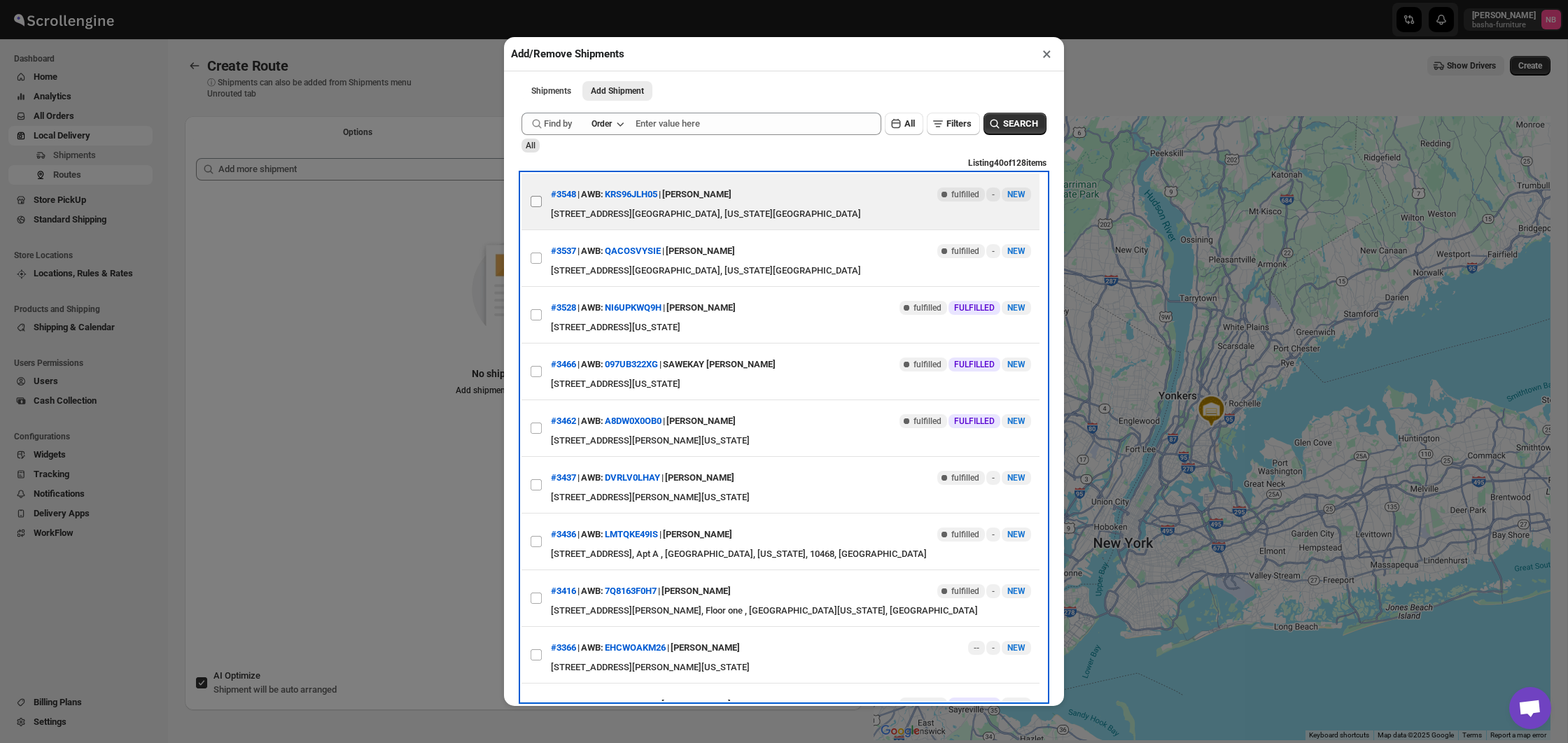
click at [545, 199] on label "View details for 68c9c16b39c4c993ff188a00" at bounding box center [536, 202] width 29 height 56
click at [542, 199] on input "View details for 68c9c16b39c4c993ff188a00" at bounding box center [536, 202] width 11 height 11
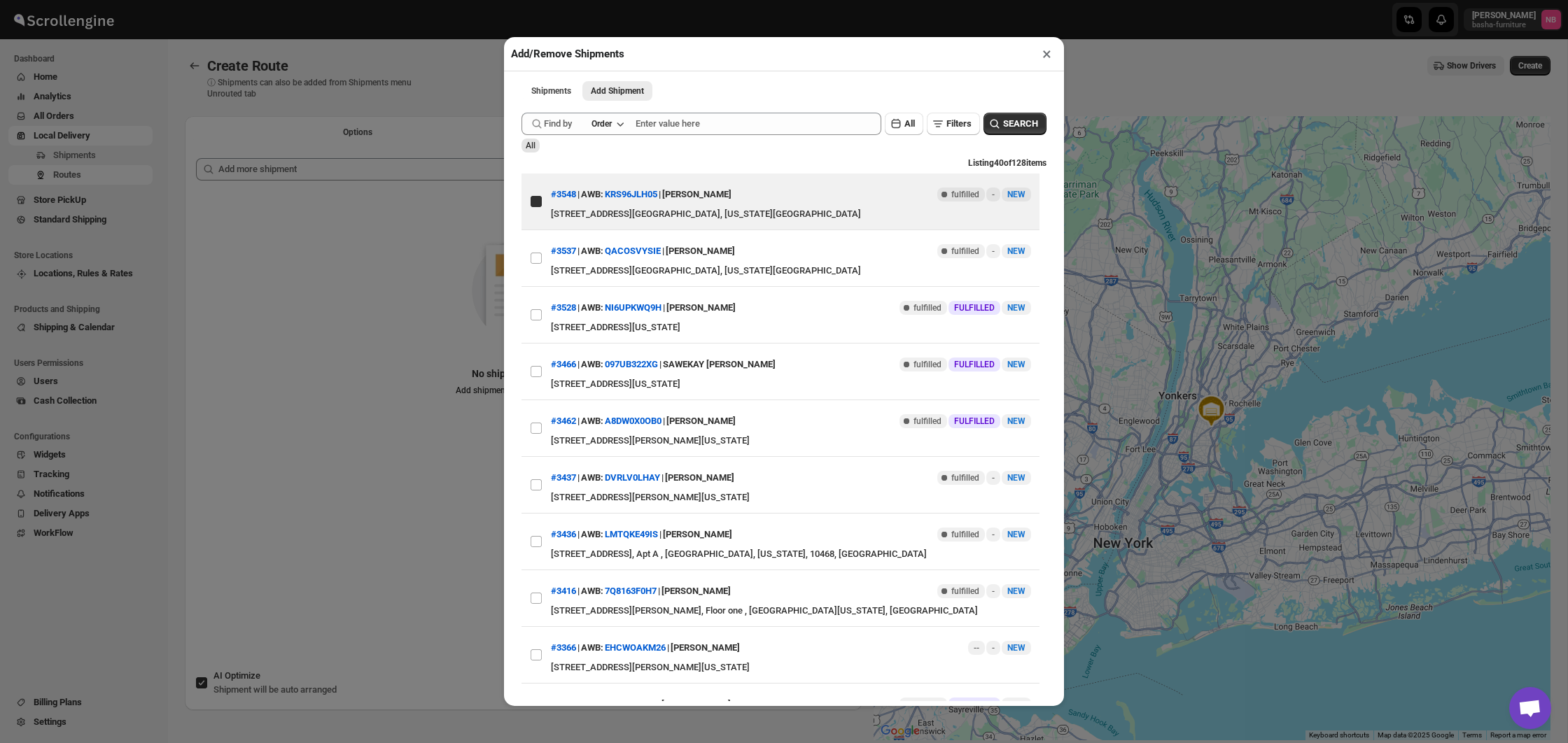
checkbox input "true"
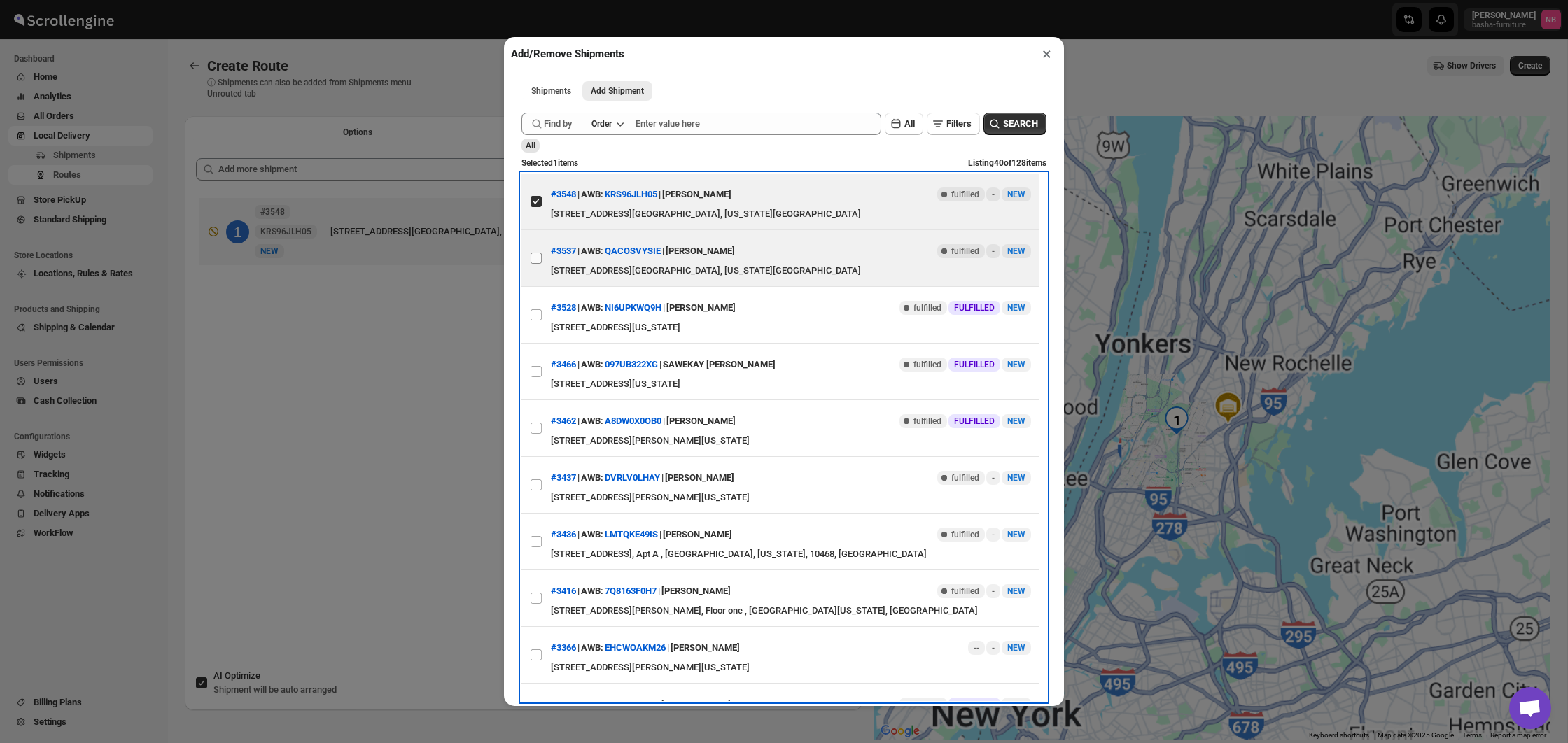
click at [532, 251] on label "View details for 68c4ae068f29d9ce0bed9365" at bounding box center [536, 258] width 29 height 56
click at [532, 253] on input "View details for 68c4ae068f29d9ce0bed9365" at bounding box center [536, 258] width 11 height 11
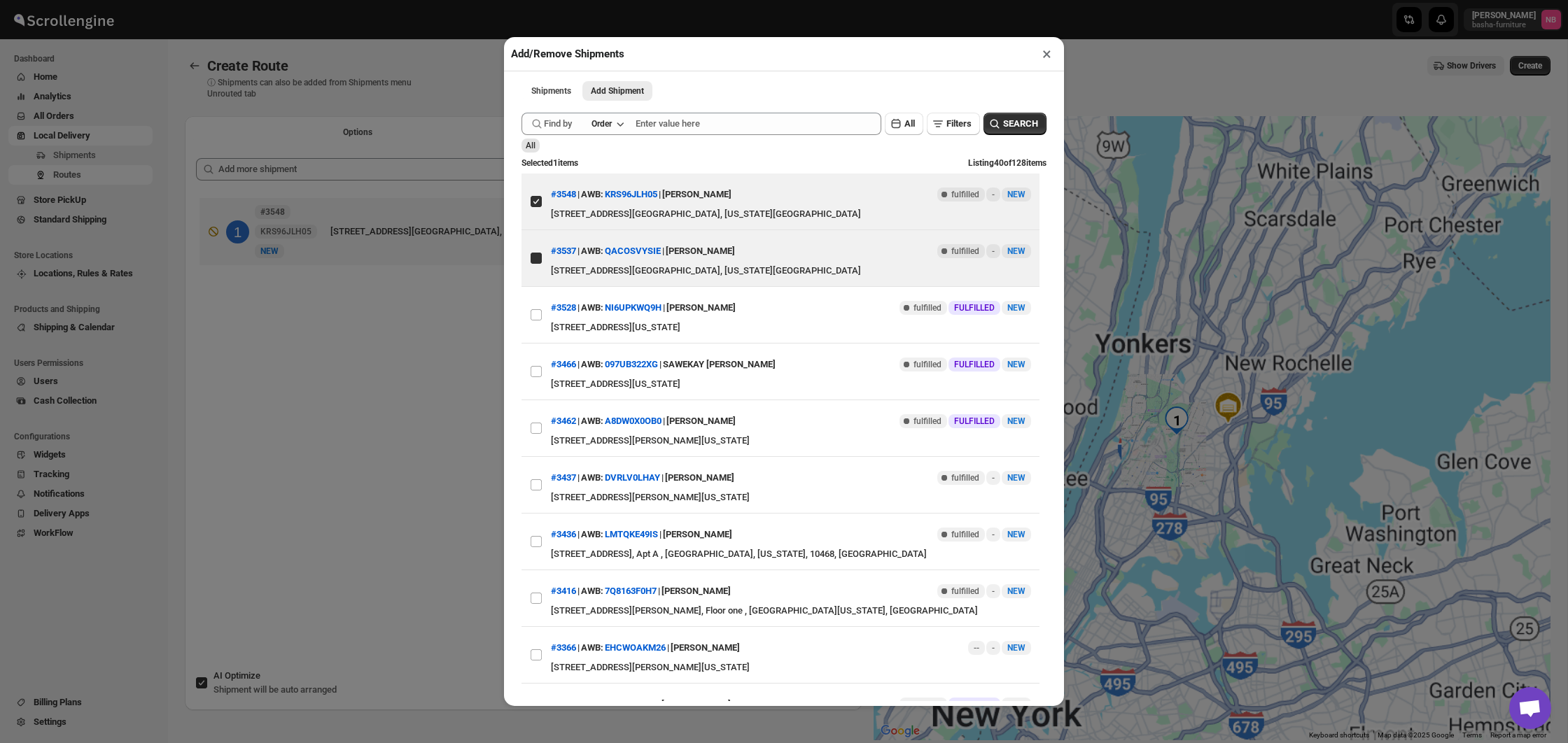
checkbox input "true"
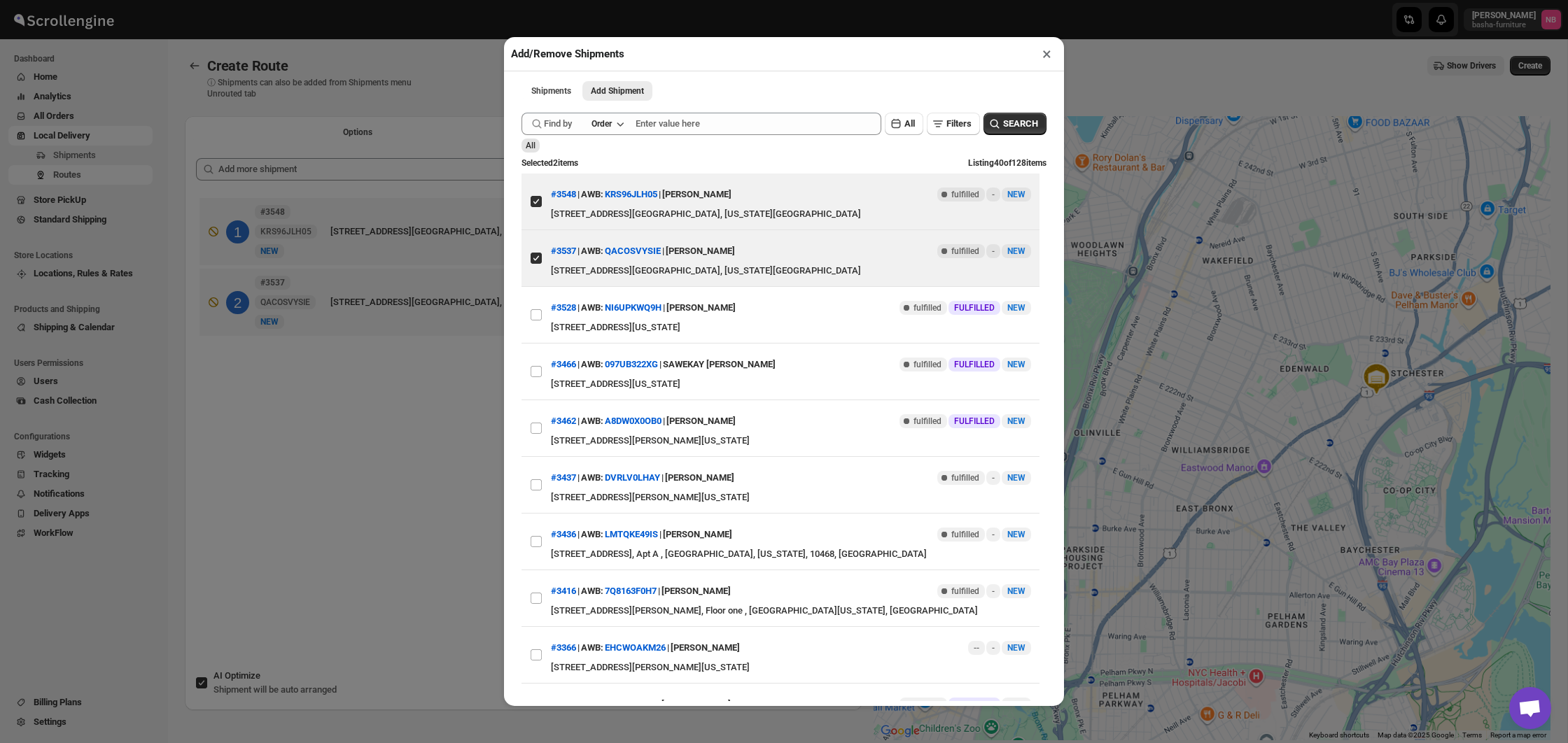
click at [397, 386] on div "Add/Remove Shipments × Shipments Add Shipment More views Shipments Add Shipment…" at bounding box center [784, 372] width 1568 height 743
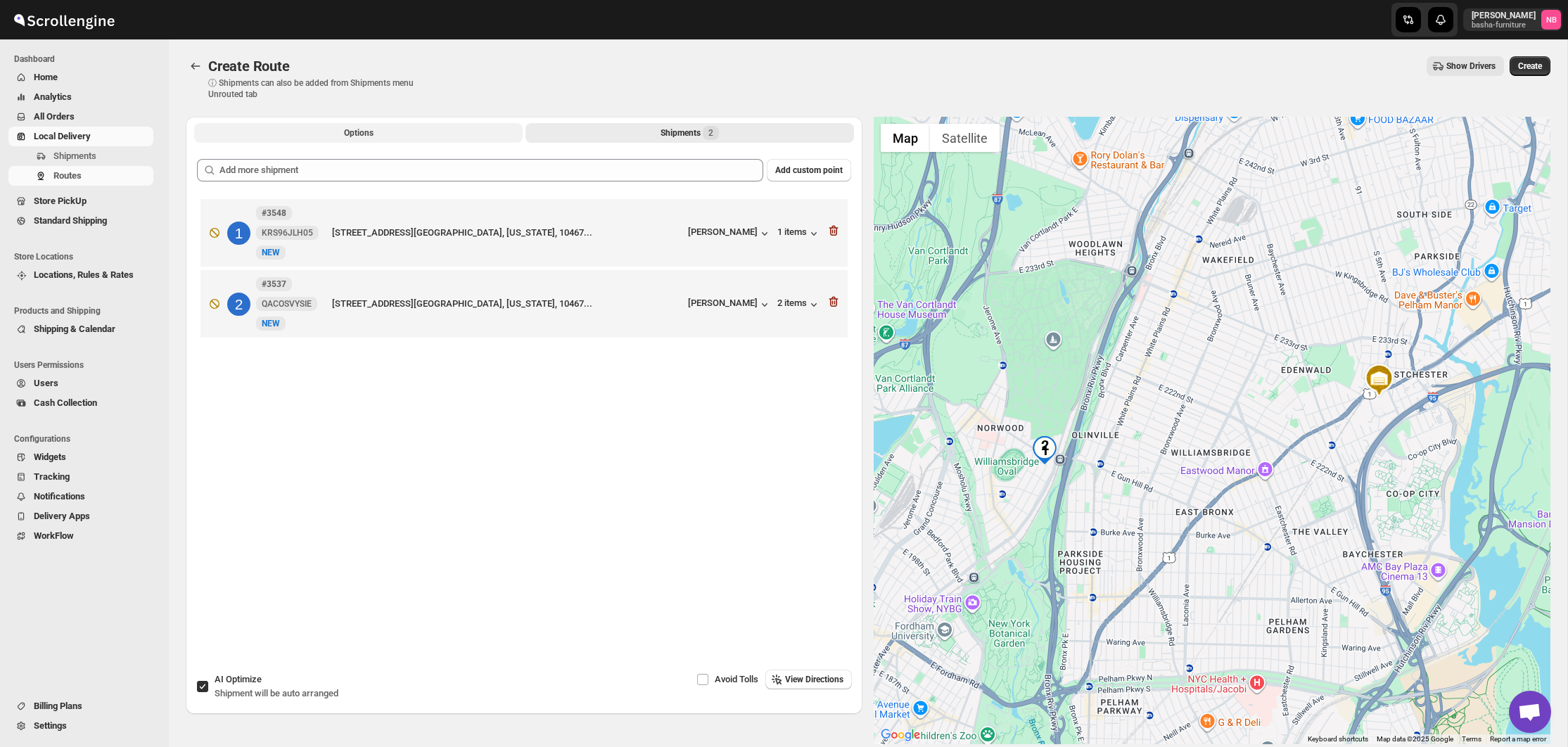
click at [369, 128] on span "Options" at bounding box center [358, 133] width 30 height 11
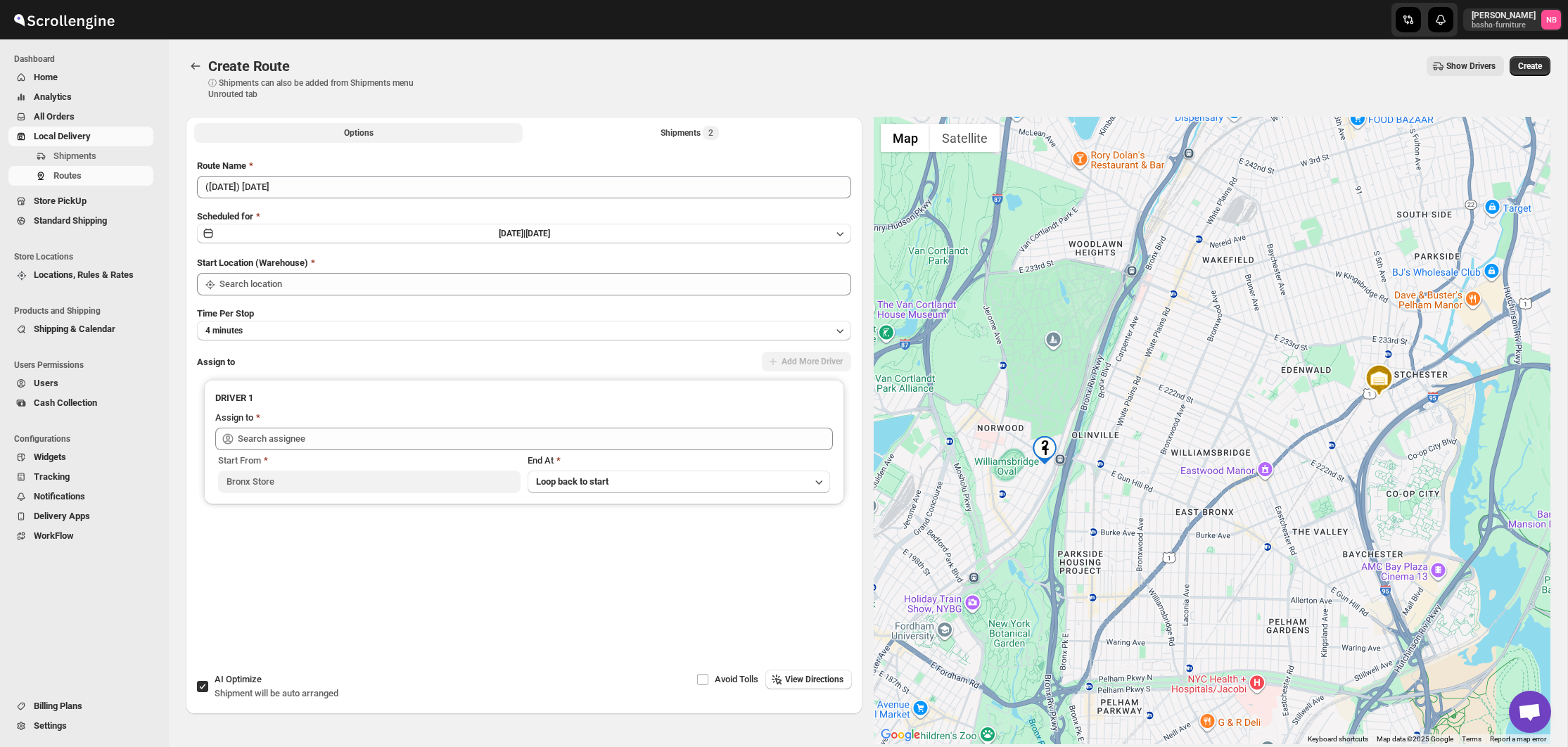
type input "Bronx Store"
type input "[PERSON_NAME] ([EMAIL_ADDRESS][DOMAIN_NAME])"
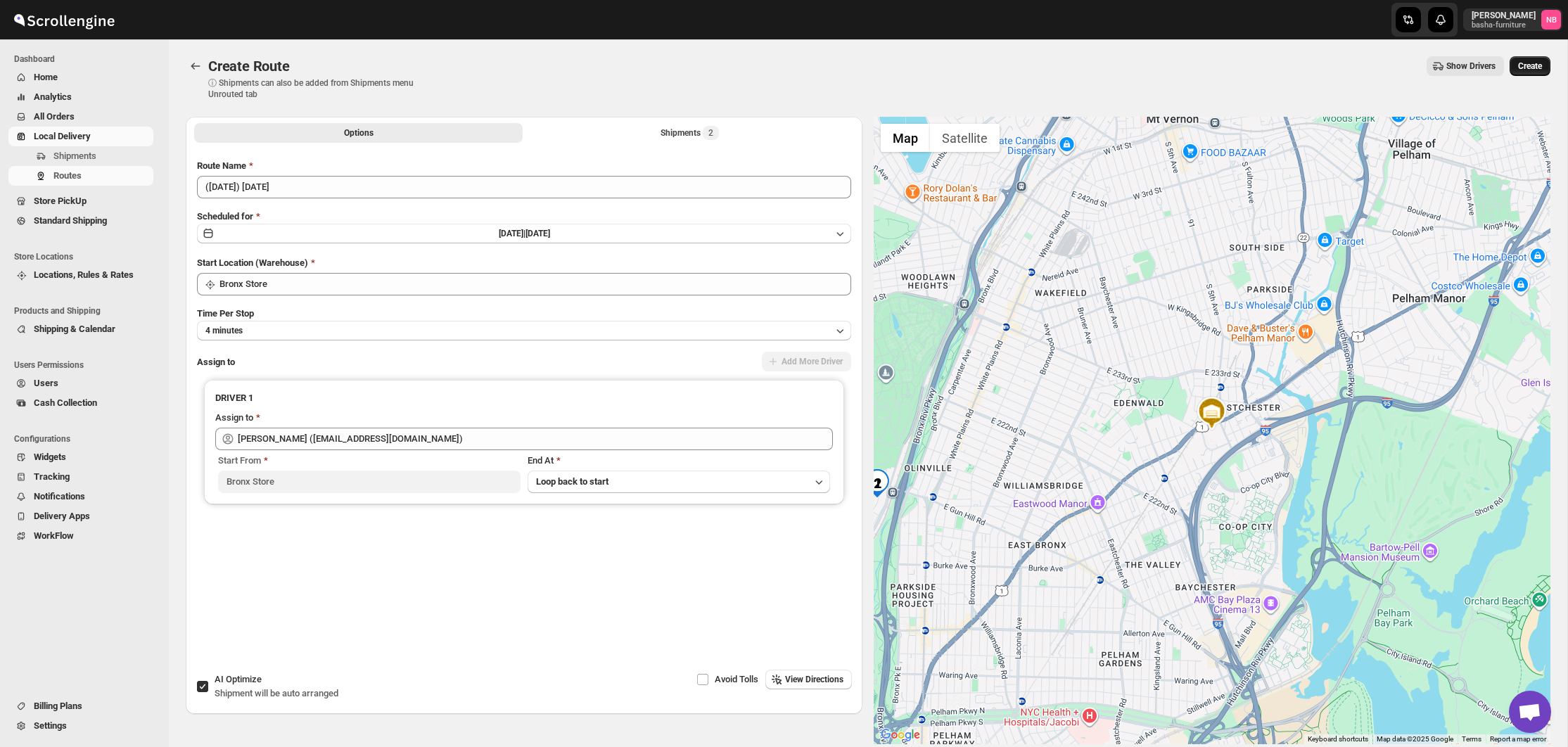
click at [1531, 71] on span "Create" at bounding box center [1529, 66] width 24 height 11
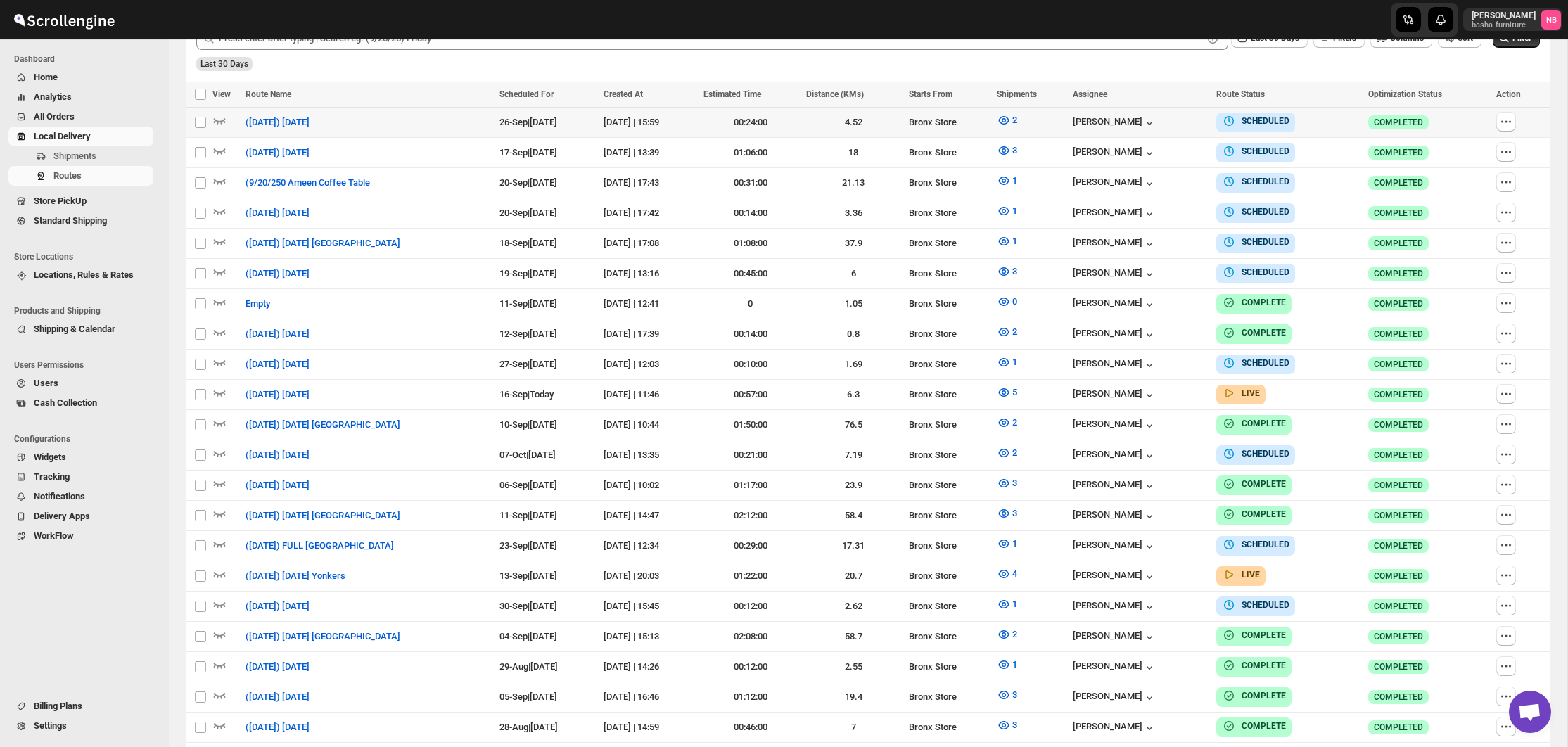
scroll to position [306, 0]
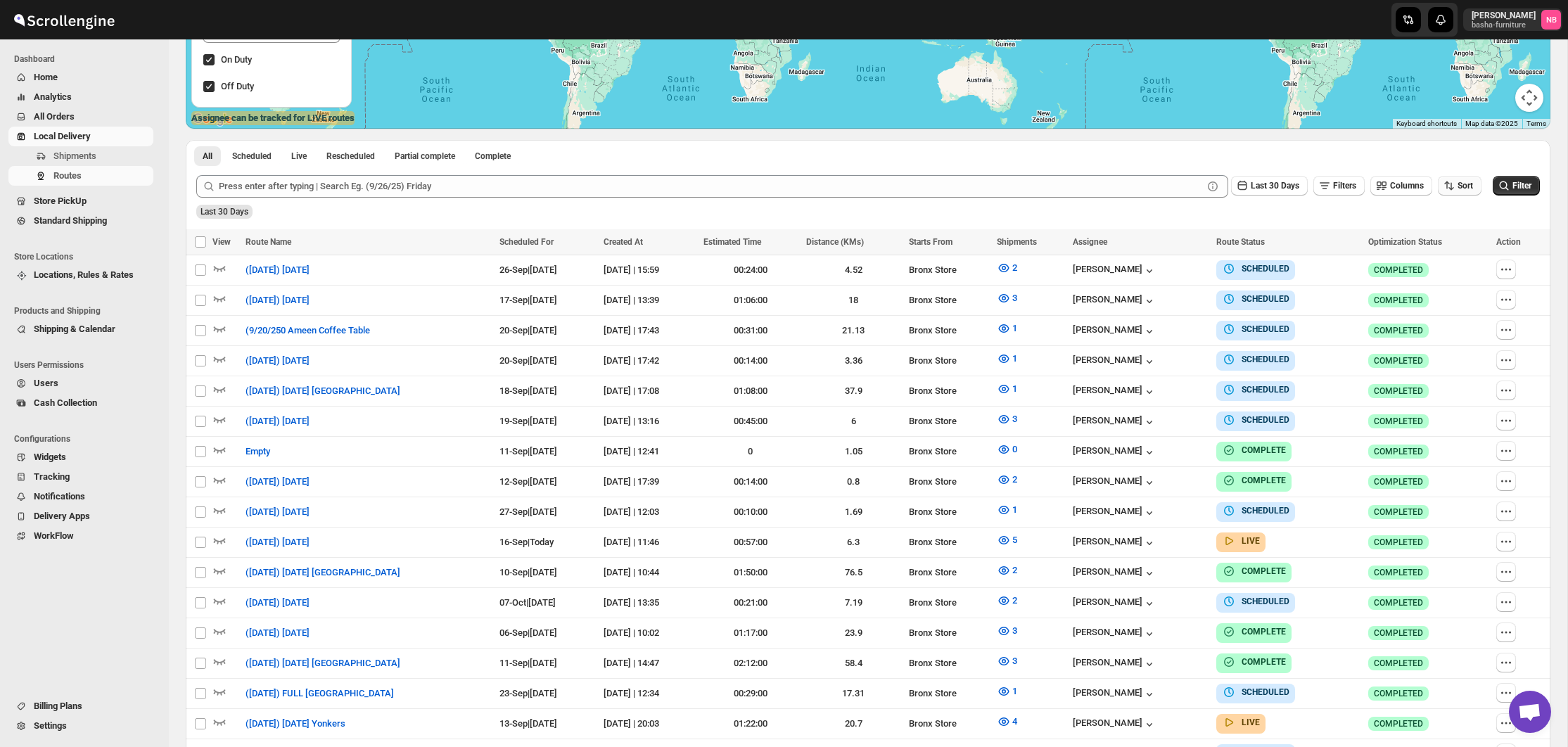
click at [1450, 184] on icon "button" at bounding box center [1449, 186] width 14 height 14
click at [1431, 261] on div "Due Date" at bounding box center [1435, 261] width 37 height 14
click at [1280, 191] on span "Last 30 Days" at bounding box center [1275, 186] width 48 height 10
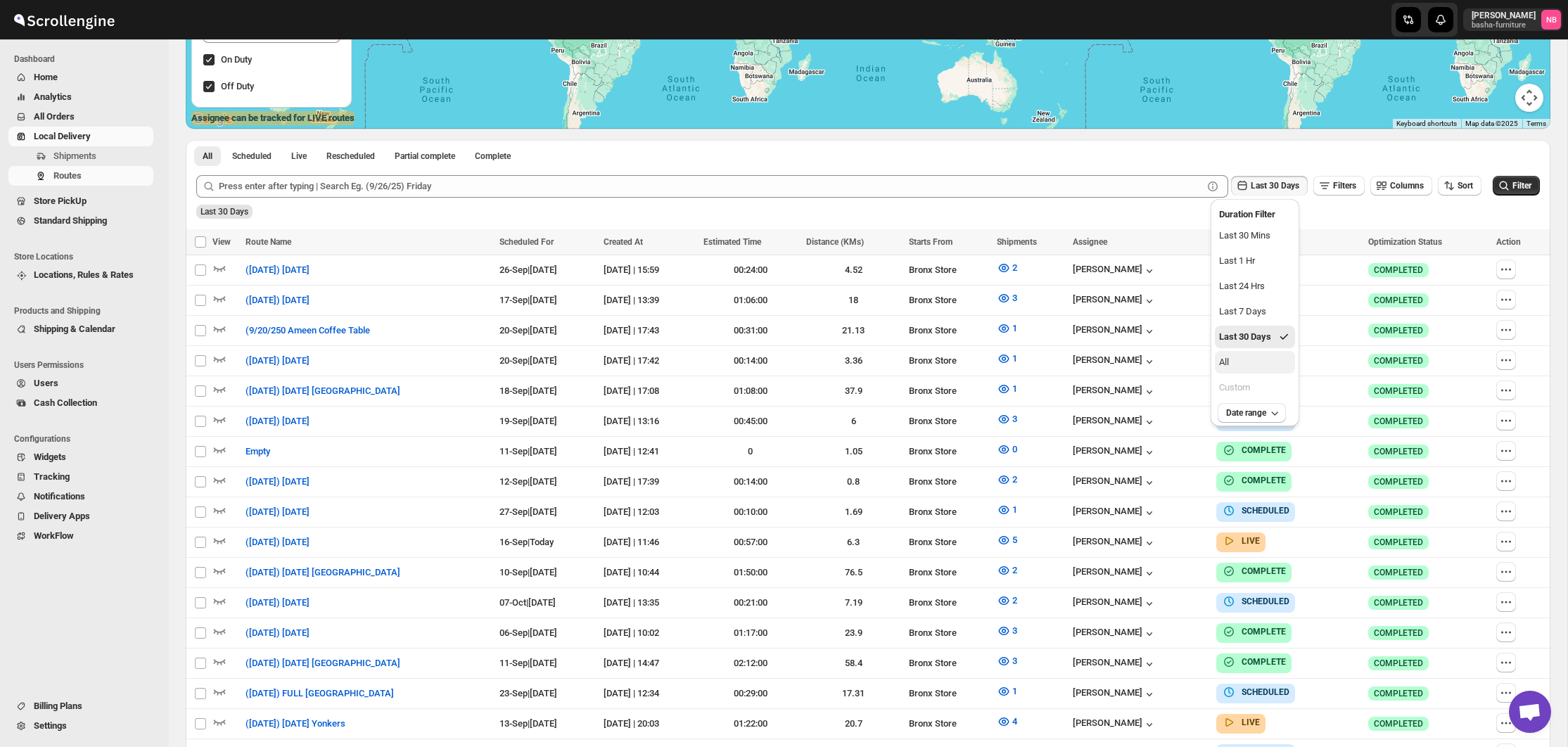
click at [1273, 363] on button "All" at bounding box center [1255, 362] width 80 height 23
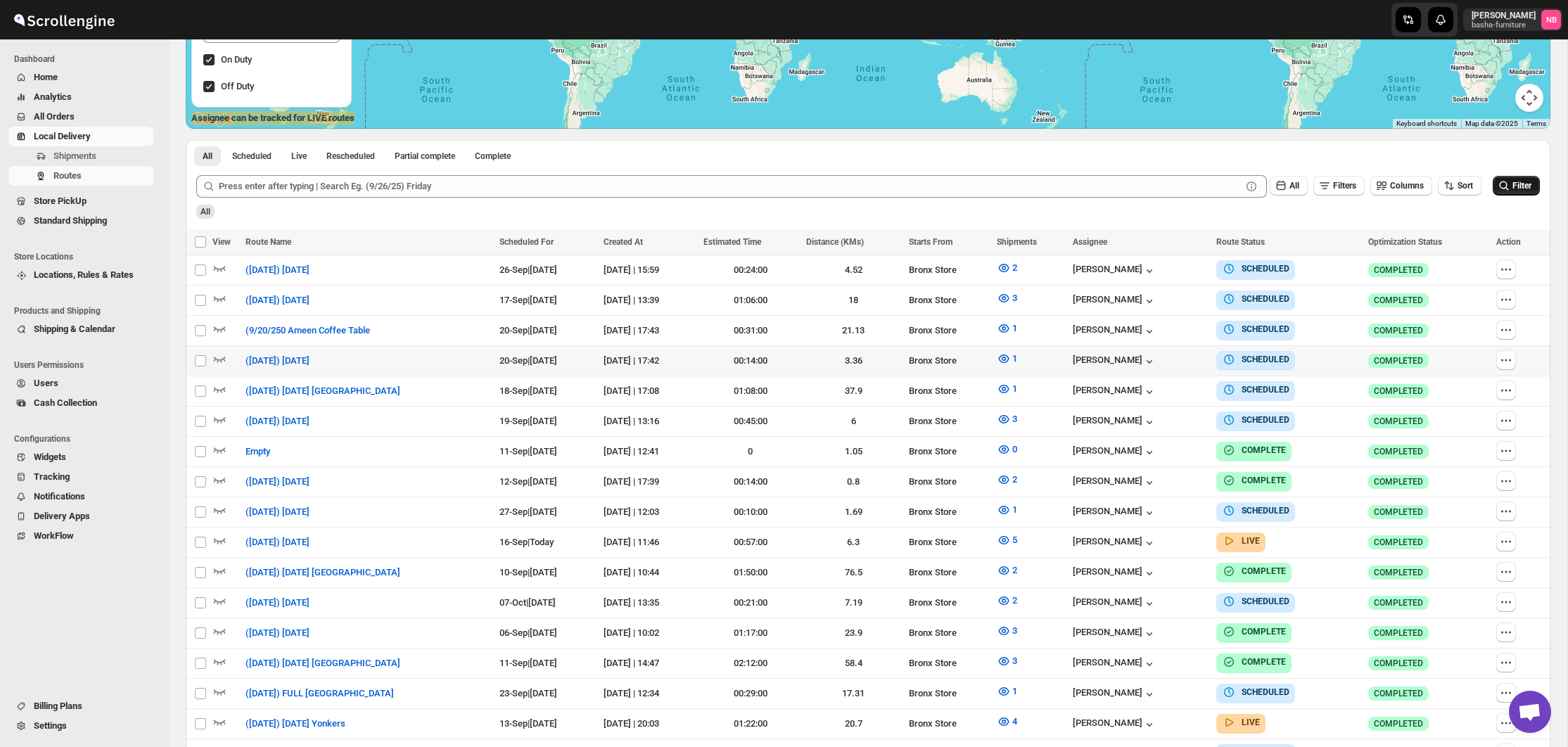
click at [1519, 182] on span "Filter" at bounding box center [1521, 186] width 19 height 10
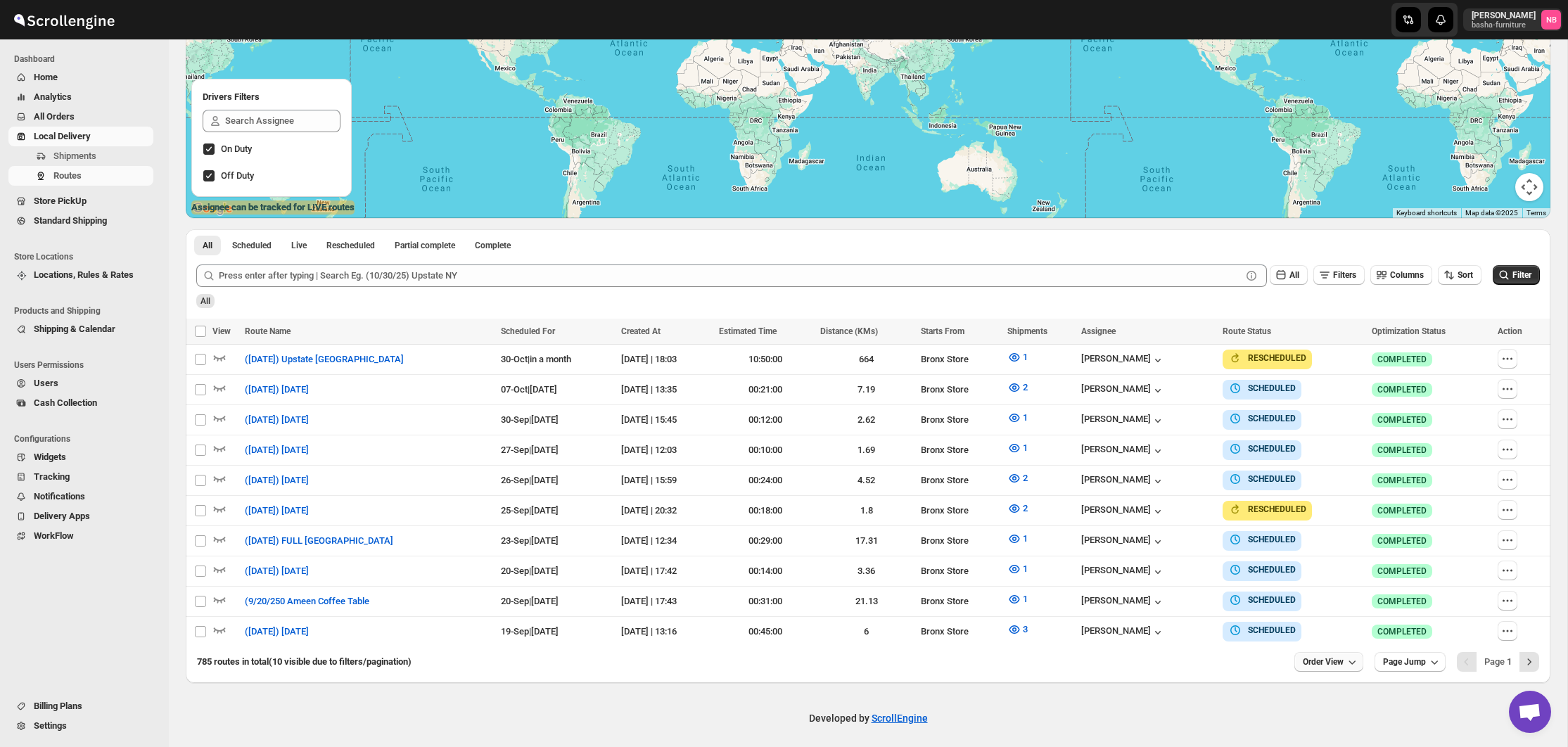
click at [1310, 658] on span "Order View" at bounding box center [1323, 662] width 41 height 11
click at [1305, 554] on div "25 orders" at bounding box center [1305, 558] width 37 height 14
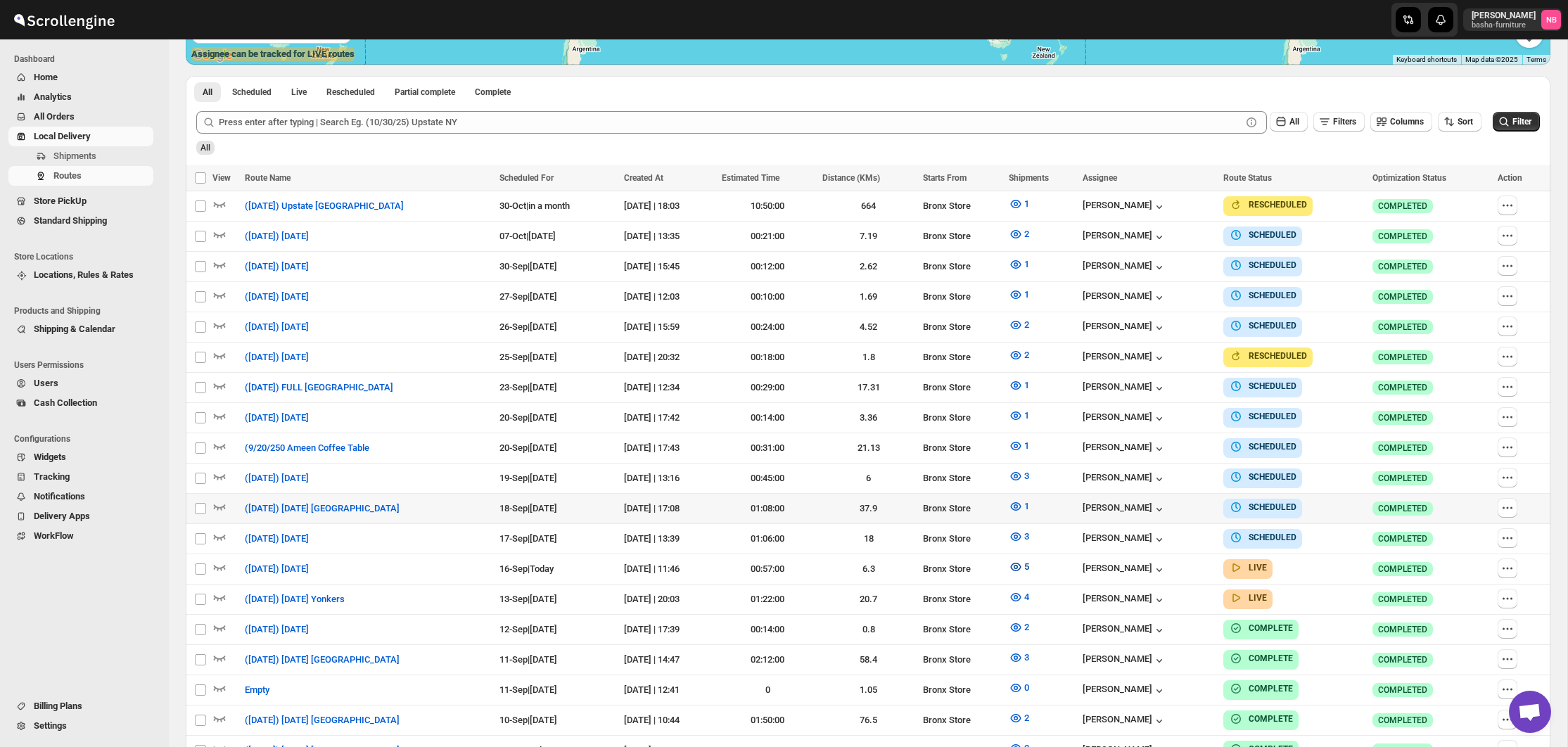
scroll to position [372, 0]
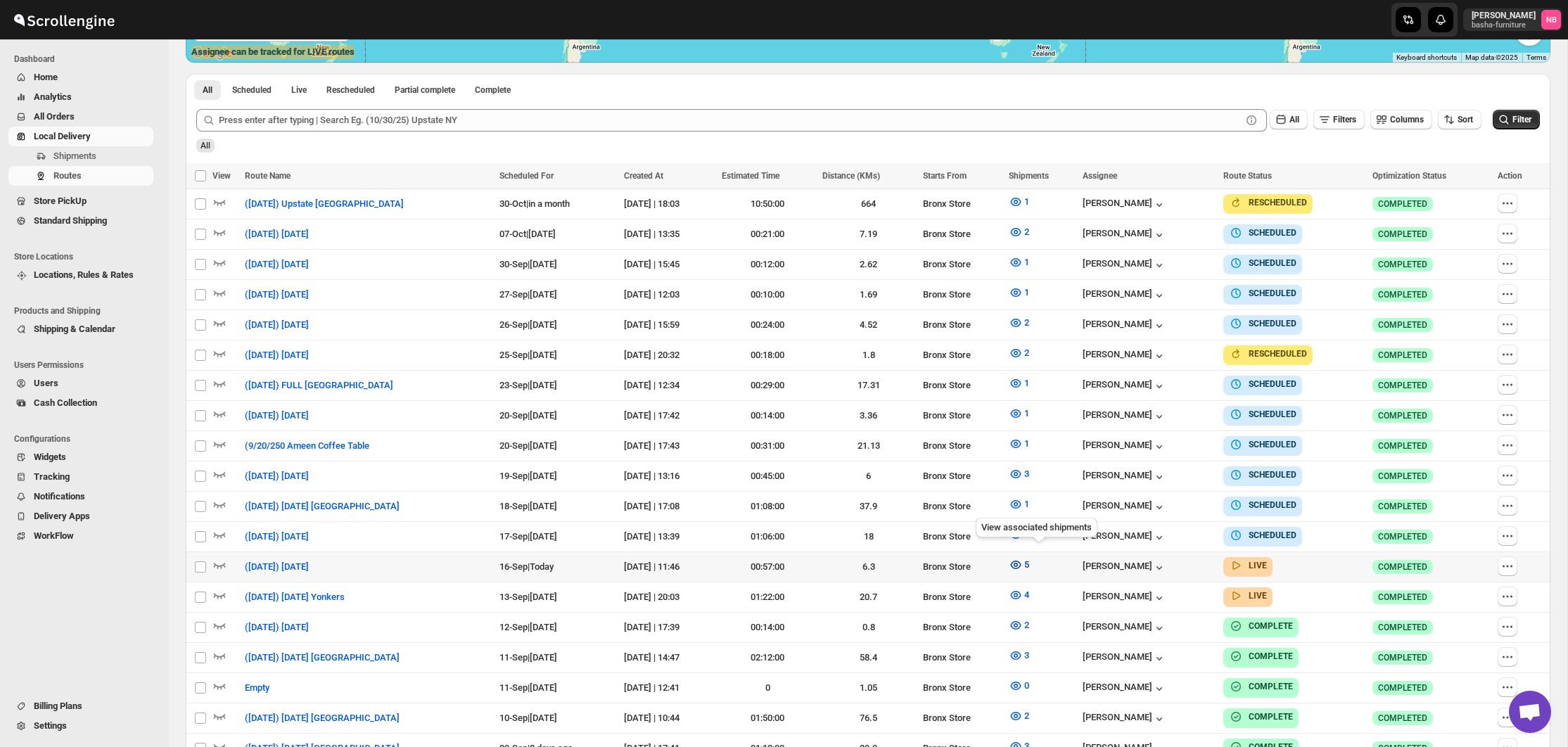
click at [1029, 559] on span "5" at bounding box center [1026, 565] width 5 height 11
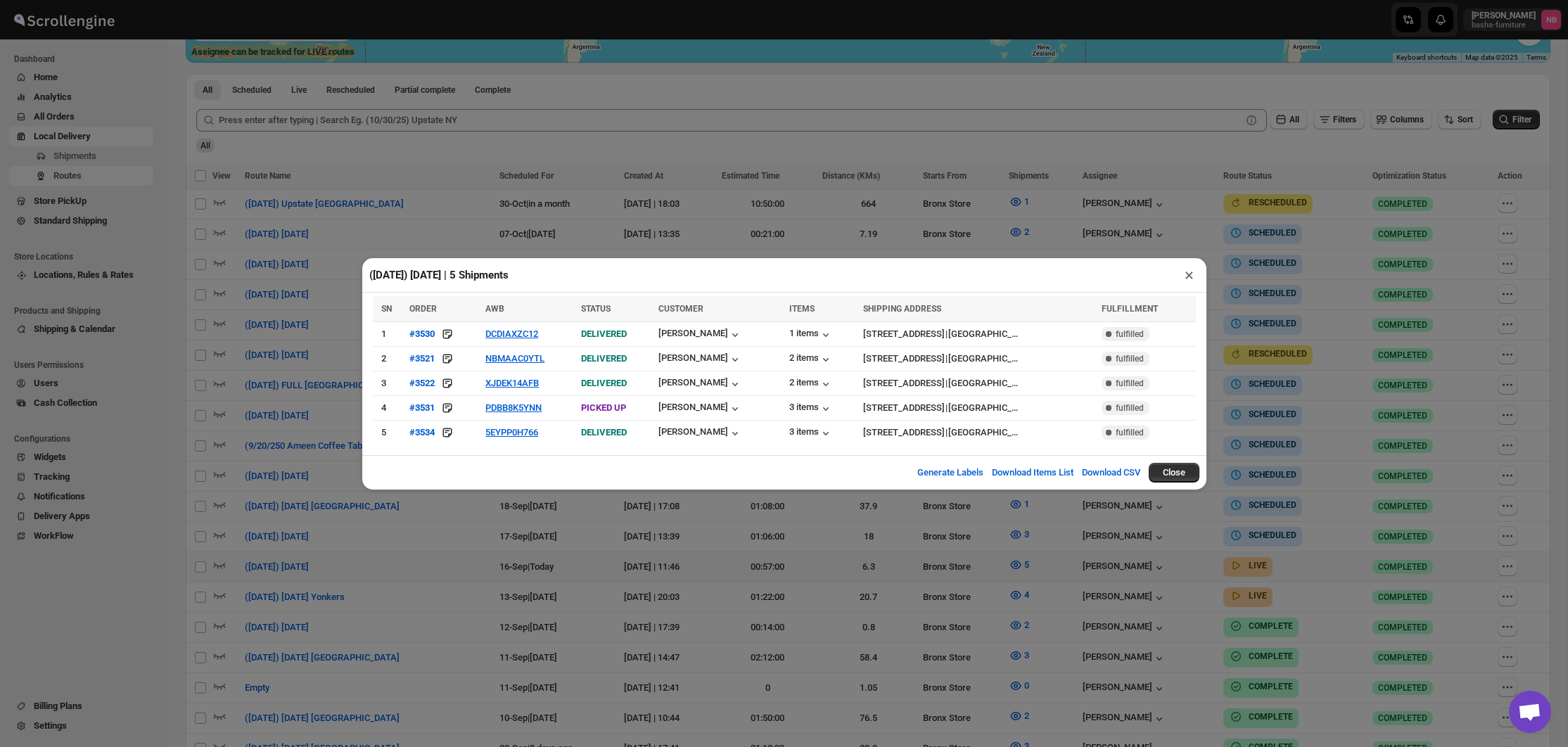
click at [860, 198] on div "([DATE]) [DATE] | 5 Shipments × SN ORDER AWB STATUS CUSTOMER ITEMS SHIPPING ADD…" at bounding box center [784, 374] width 1568 height 747
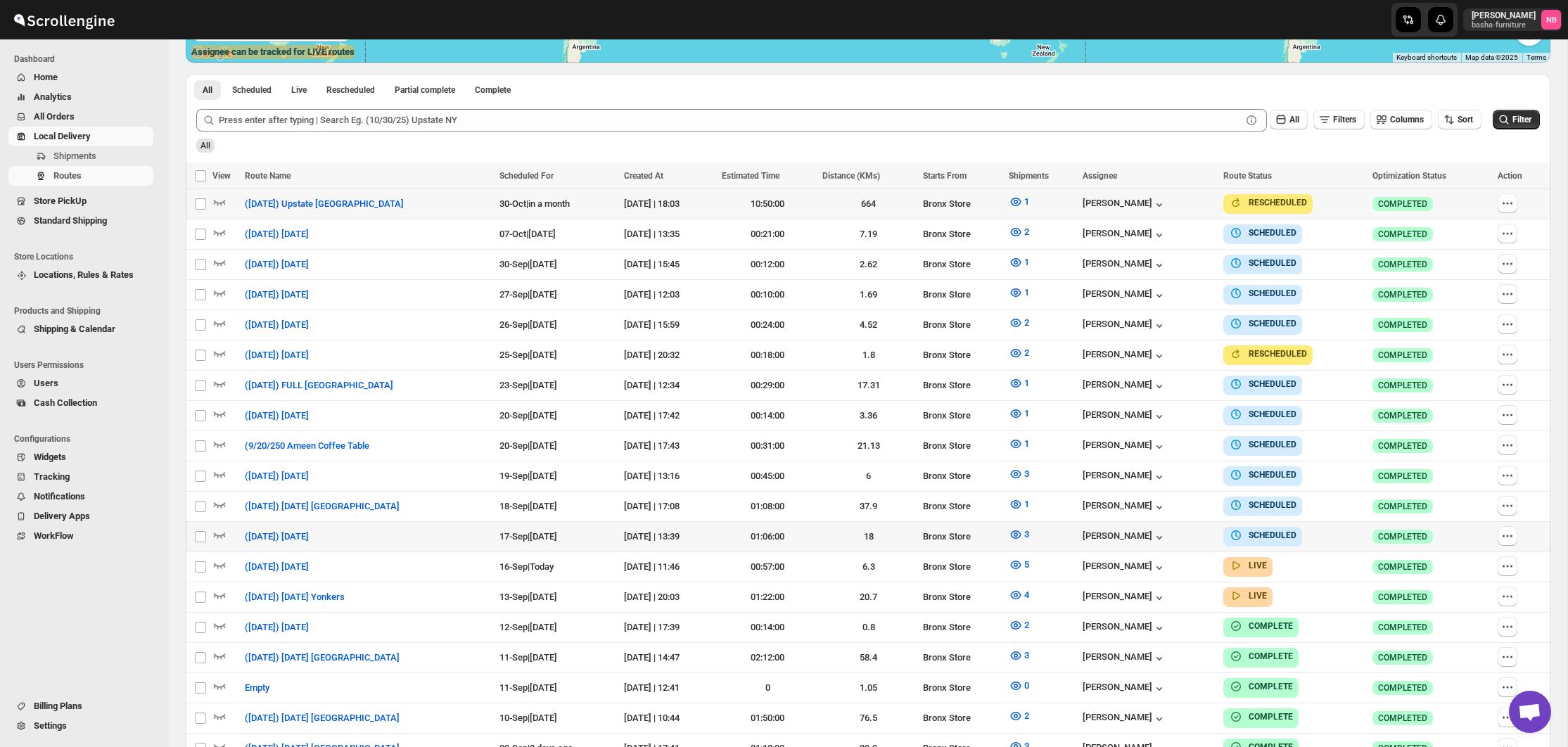
click at [1034, 540] on td "3" at bounding box center [1041, 536] width 74 height 30
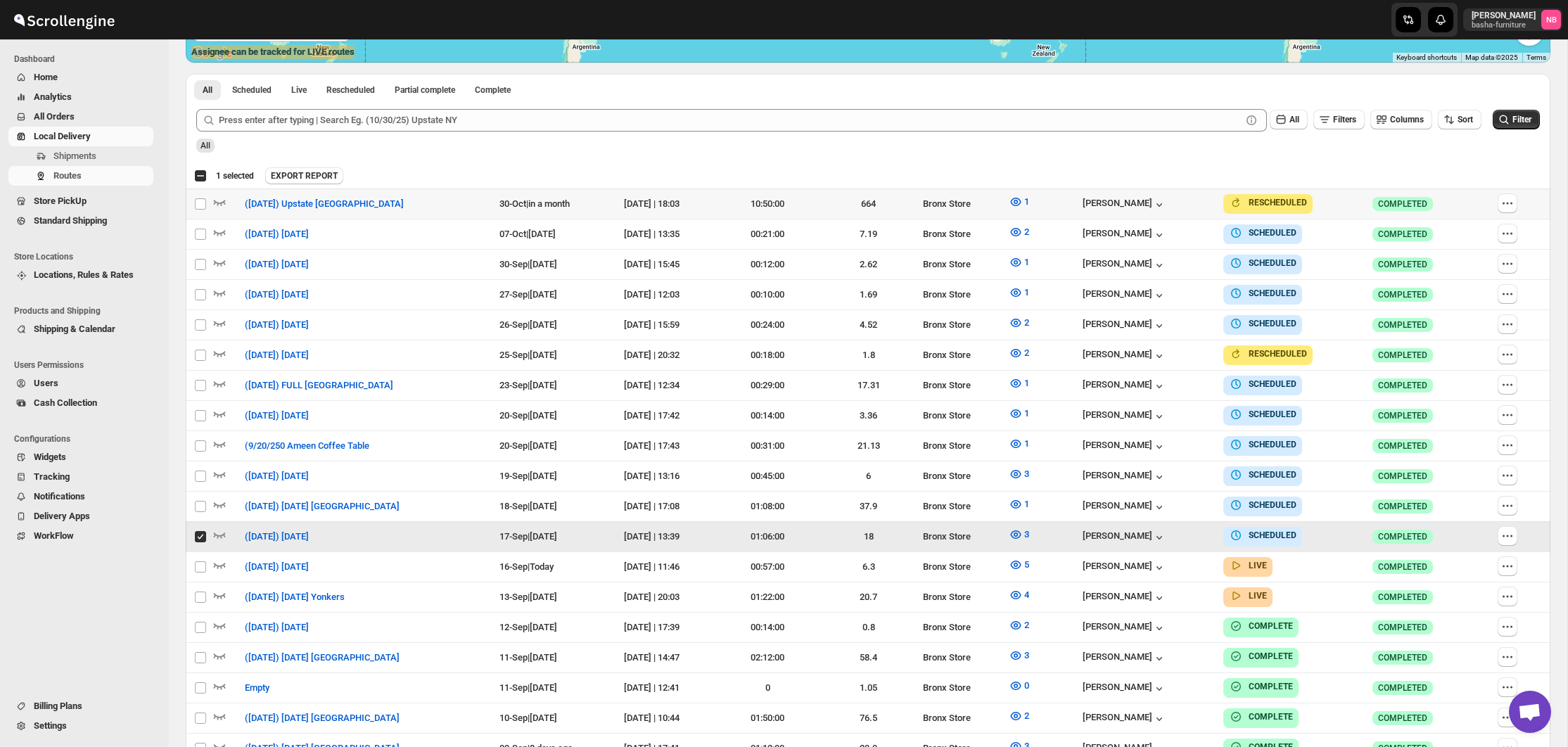
click at [200, 531] on input "Select route" at bounding box center [200, 536] width 11 height 11
checkbox input "false"
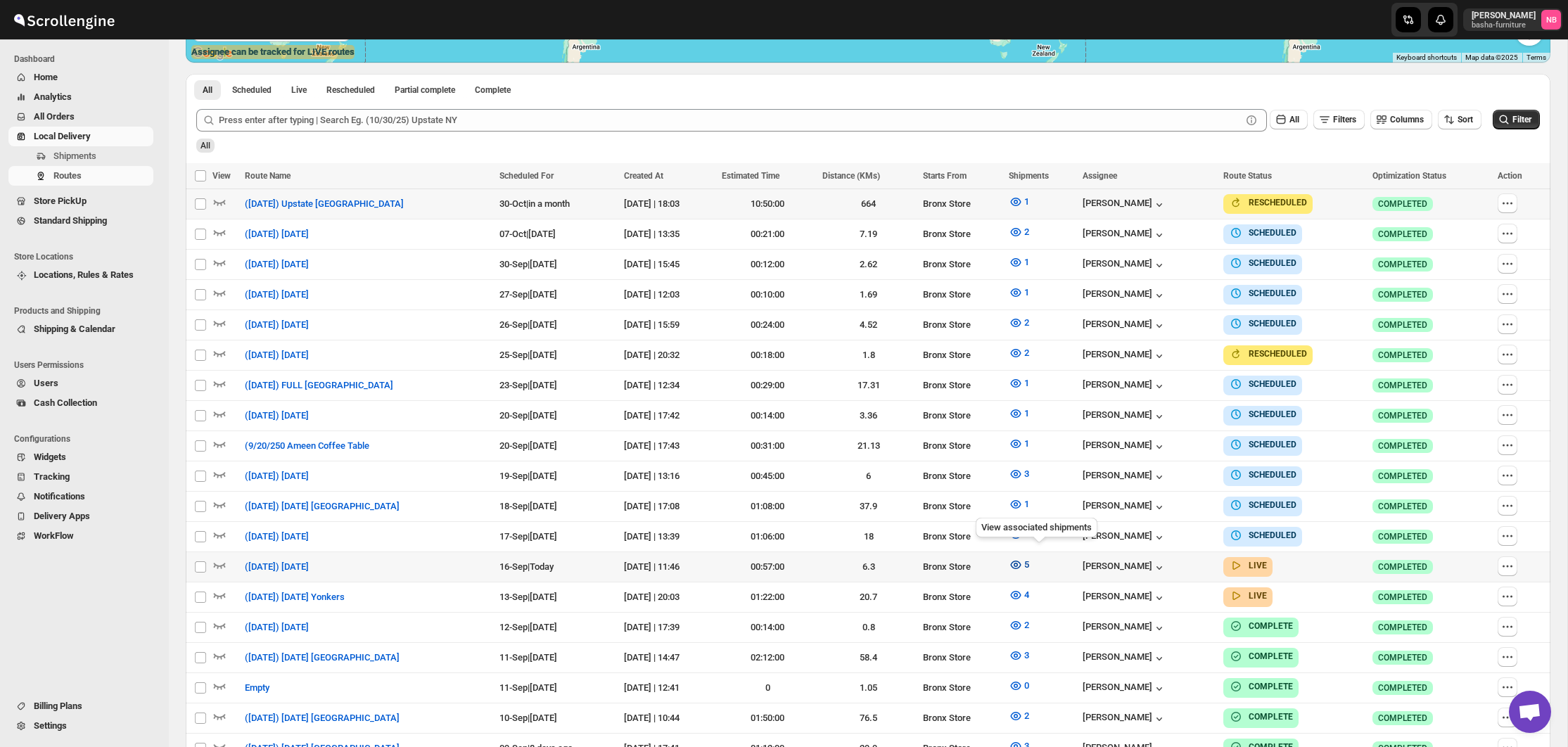
click at [1018, 563] on icon "button" at bounding box center [1015, 565] width 4 height 4
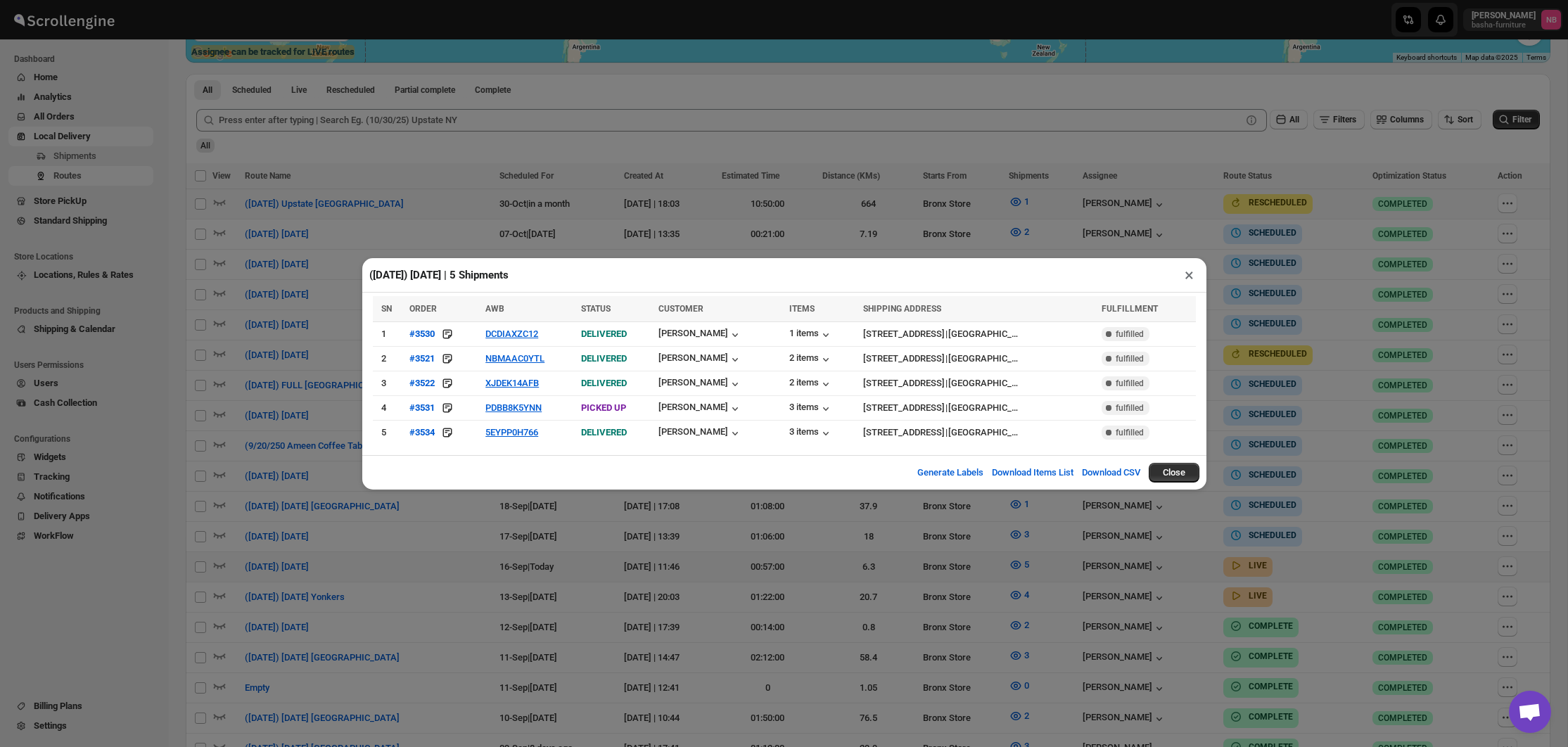
drag, startPoint x: 984, startPoint y: 642, endPoint x: 1019, endPoint y: 626, distance: 38.5
click at [984, 641] on div "([DATE]) [DATE] | 5 Shipments × SN ORDER AWB STATUS CUSTOMER ITEMS SHIPPING ADD…" at bounding box center [784, 374] width 1568 height 747
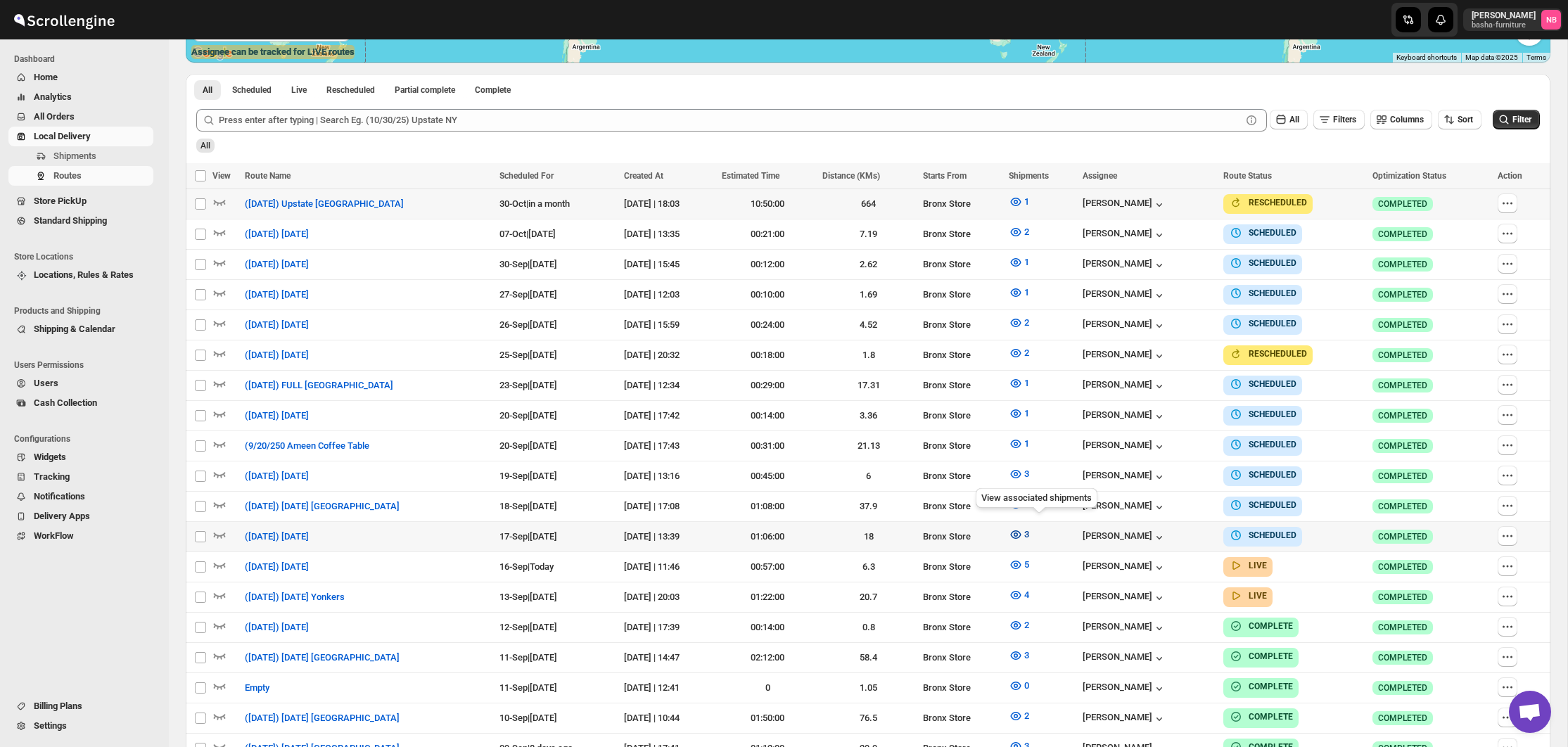
click at [1029, 530] on span "3" at bounding box center [1026, 535] width 5 height 11
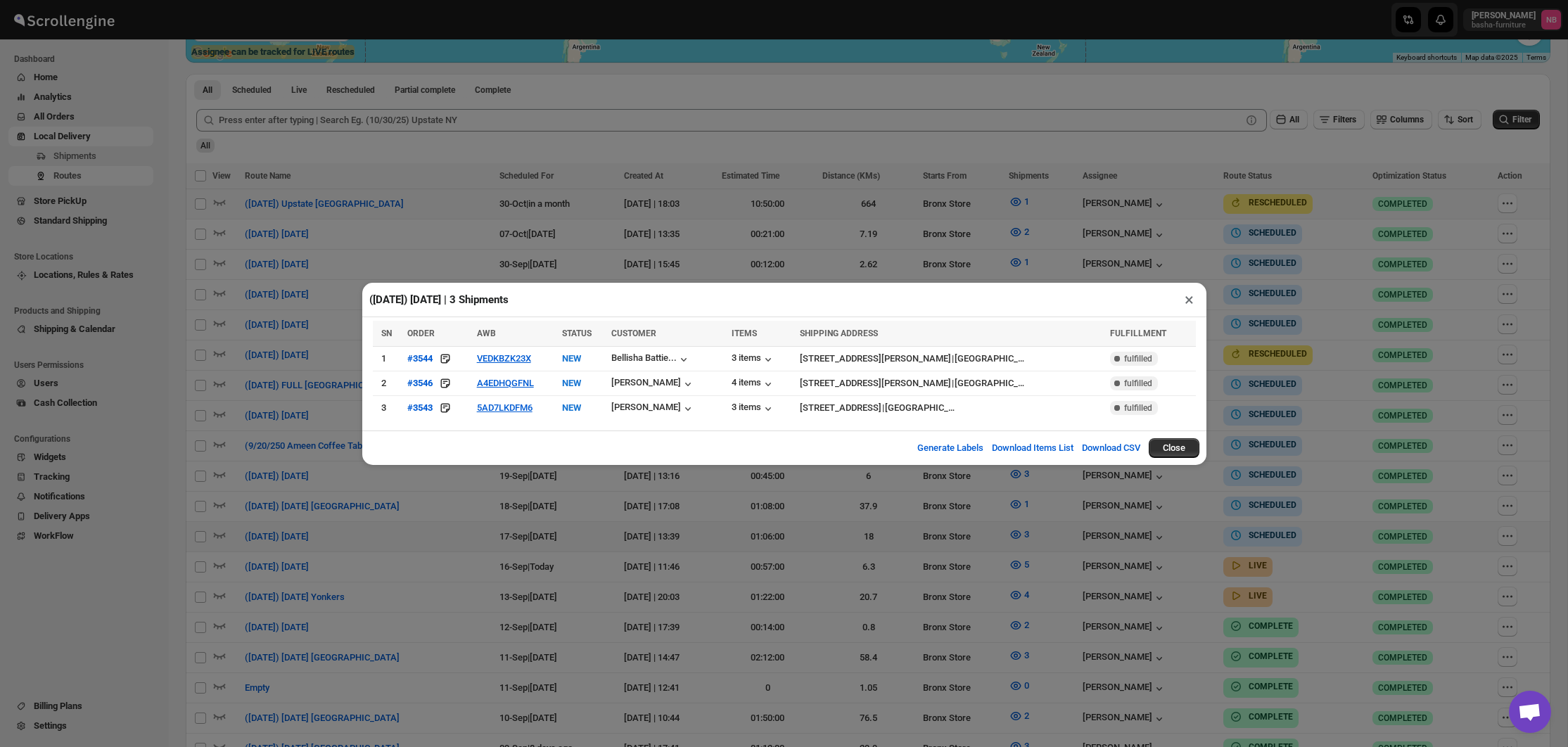
click at [978, 544] on div "([DATE]) [DATE] | 3 Shipments × SN ORDER AWB STATUS CUSTOMER ITEMS SHIPPING ADD…" at bounding box center [784, 374] width 1568 height 747
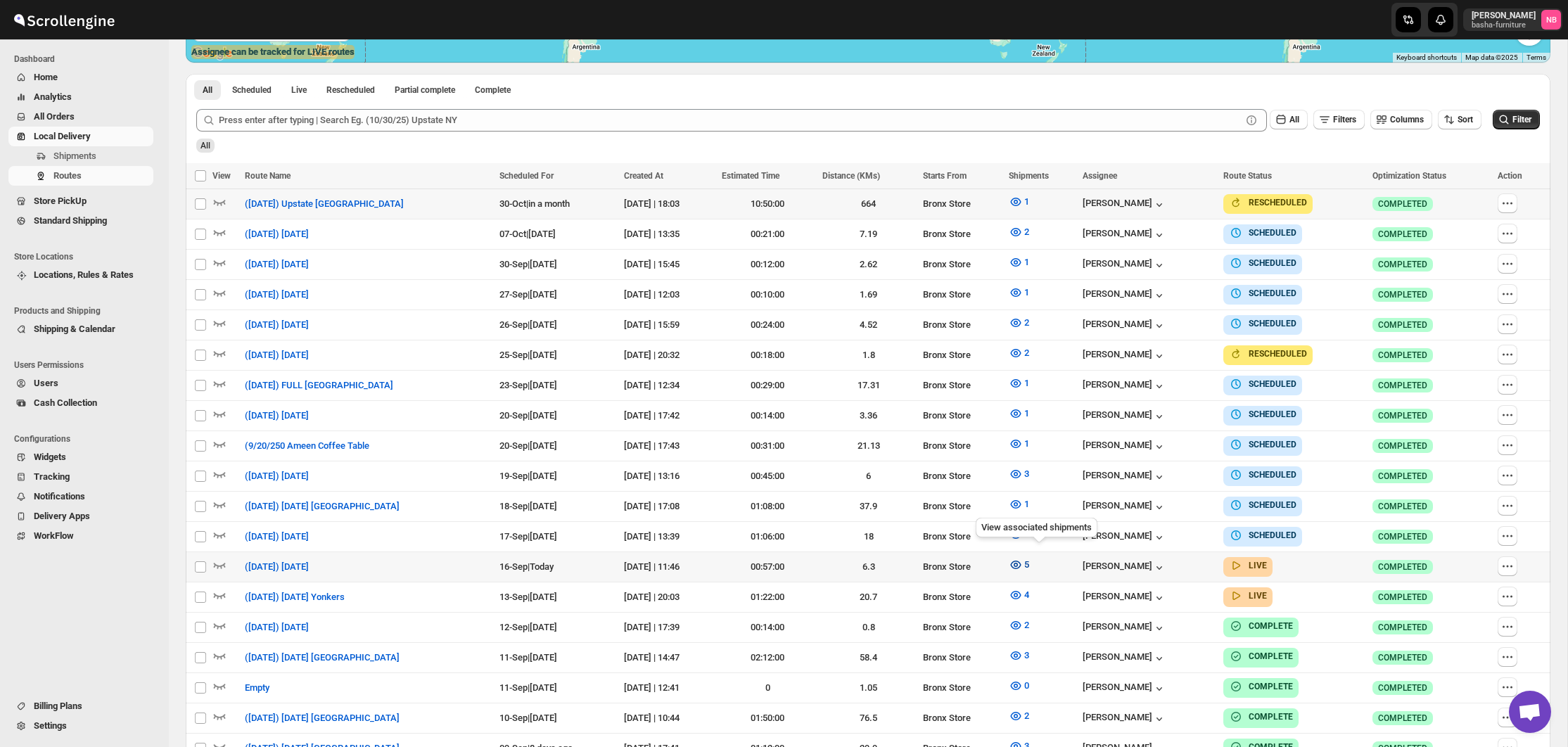
click at [1022, 561] on icon "button" at bounding box center [1015, 565] width 14 height 14
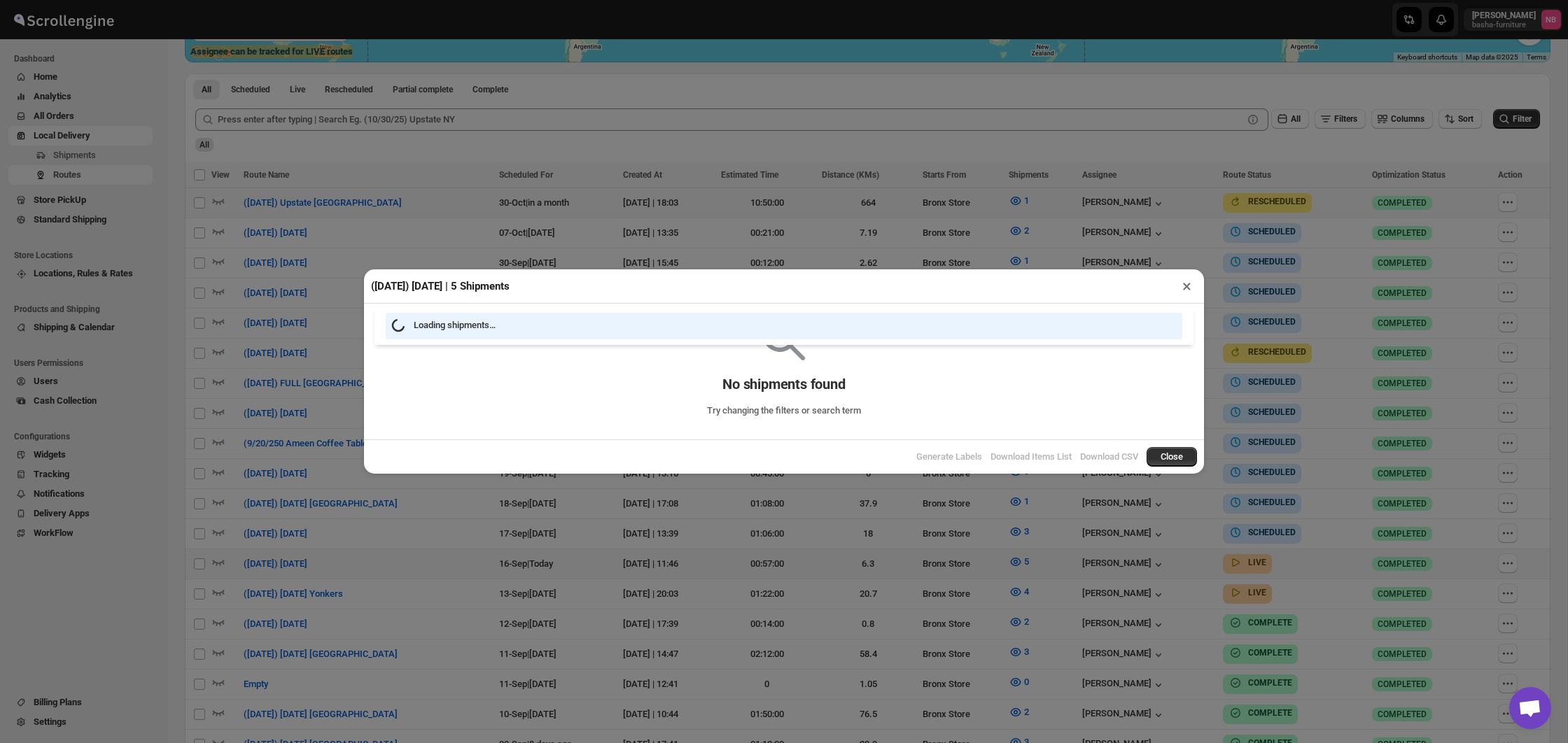
click at [855, 561] on div "([DATE]) [DATE] | 5 Shipments × Loading shipments… No shipments found Try chang…" at bounding box center [784, 372] width 1568 height 743
